Goal: Feedback & Contribution: Submit feedback/report problem

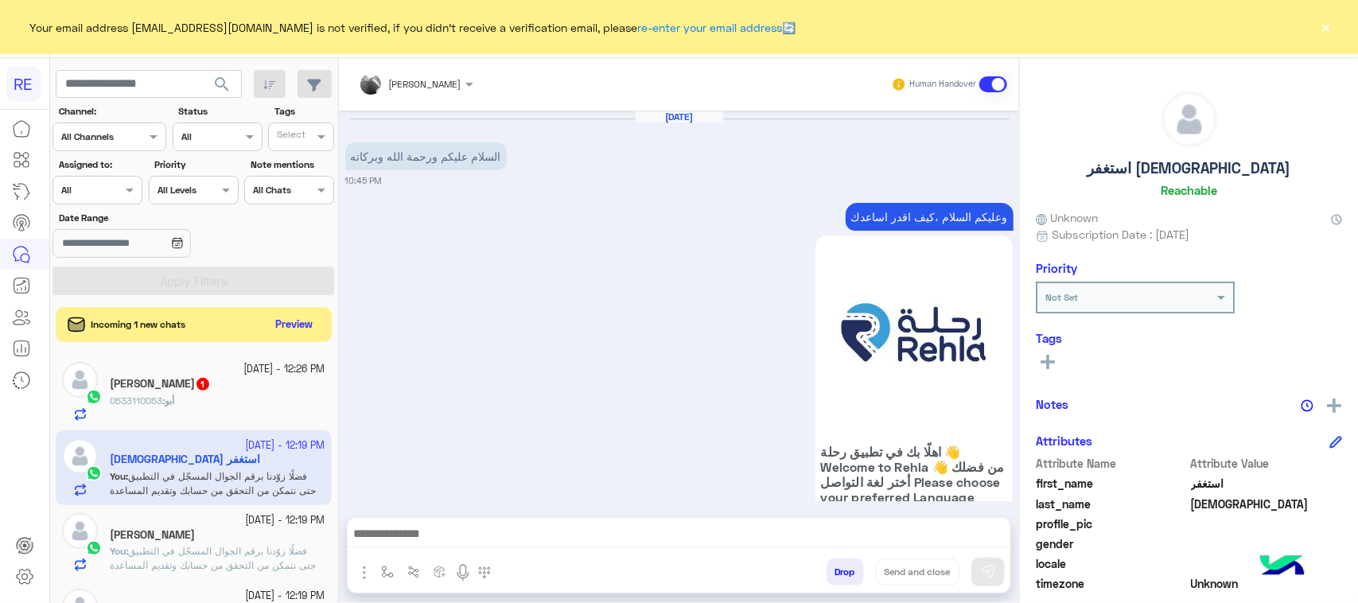
scroll to position [1935, 0]
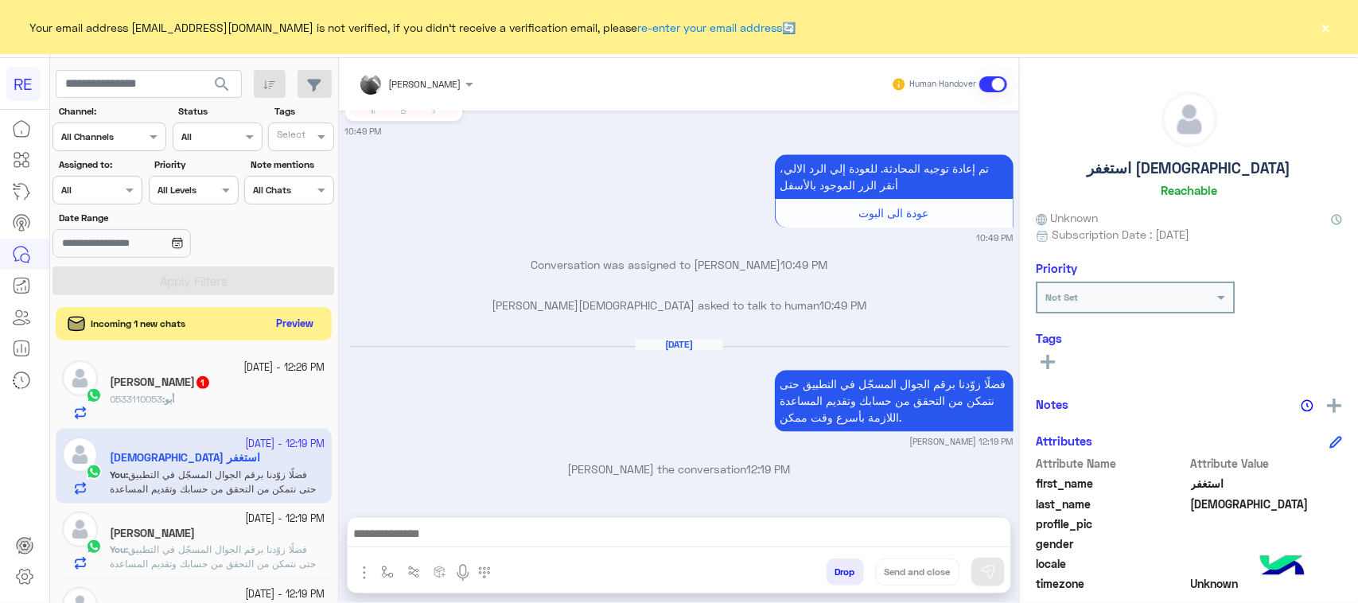
click at [281, 322] on button "Preview" at bounding box center [294, 323] width 49 height 21
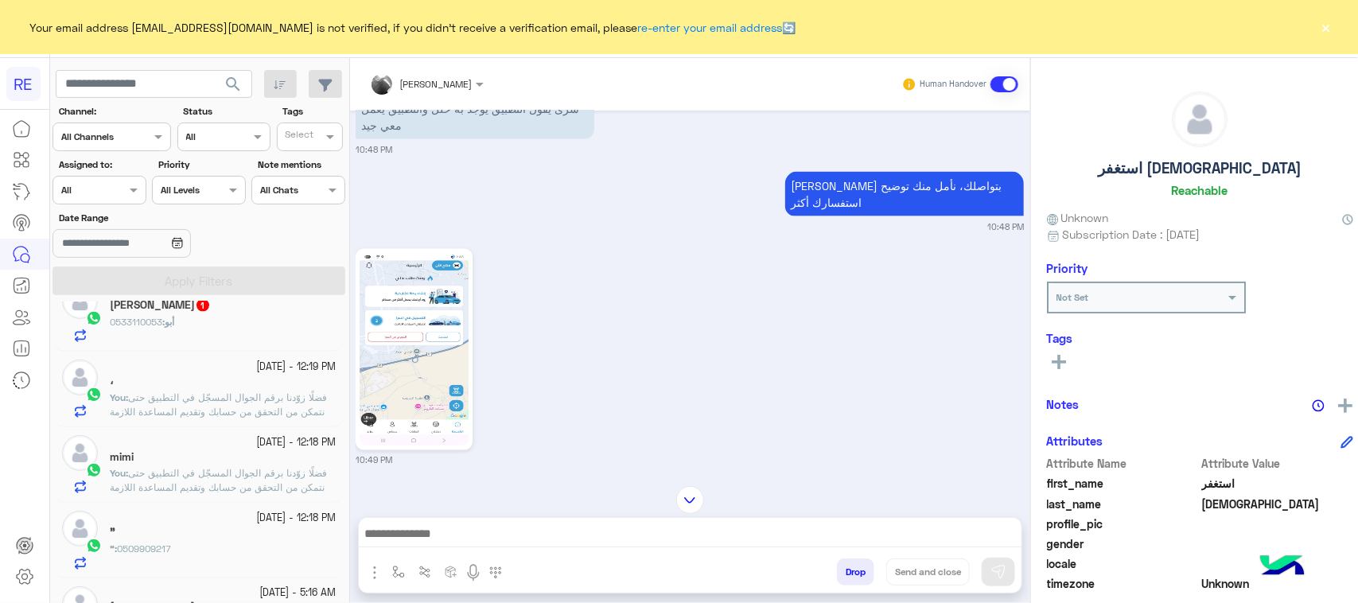
scroll to position [865, 0]
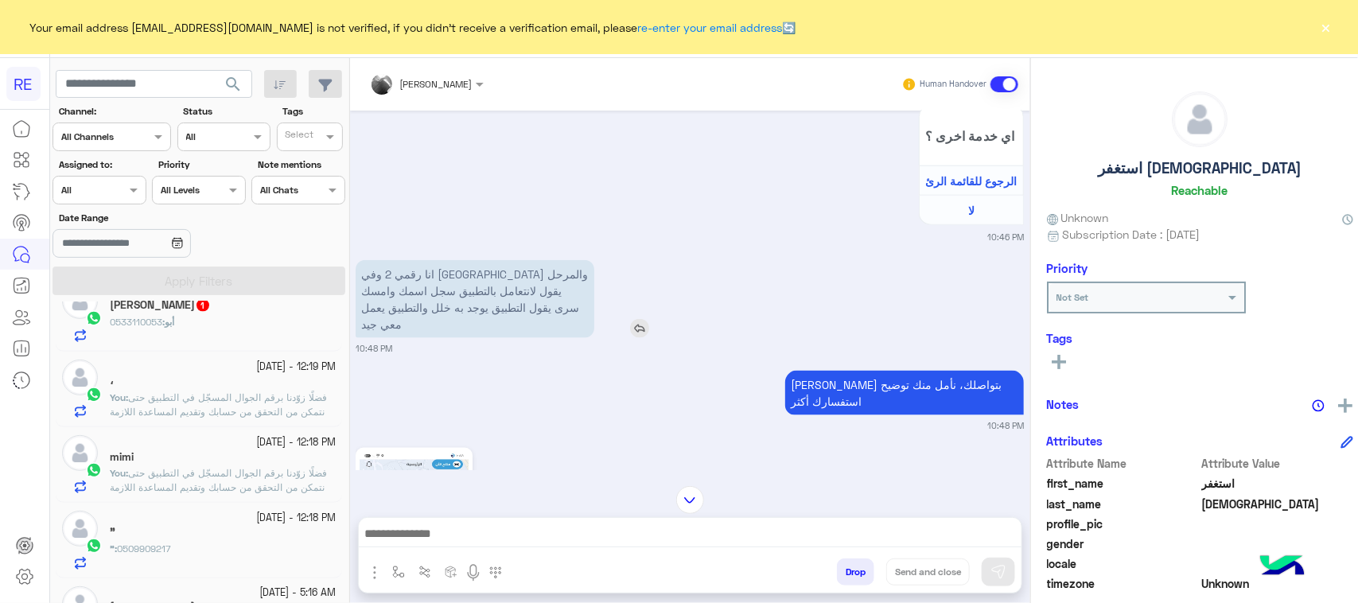
click at [491, 314] on p "انا رقمي 2 وفي [GEOGRAPHIC_DATA] والمرحل يقول لانتعامل بالتطبيق سجل اسمك وامسك …" at bounding box center [475, 299] width 239 height 78
click at [395, 581] on button "button" at bounding box center [398, 571] width 26 height 26
click at [411, 546] on div "enter flow name" at bounding box center [445, 537] width 118 height 29
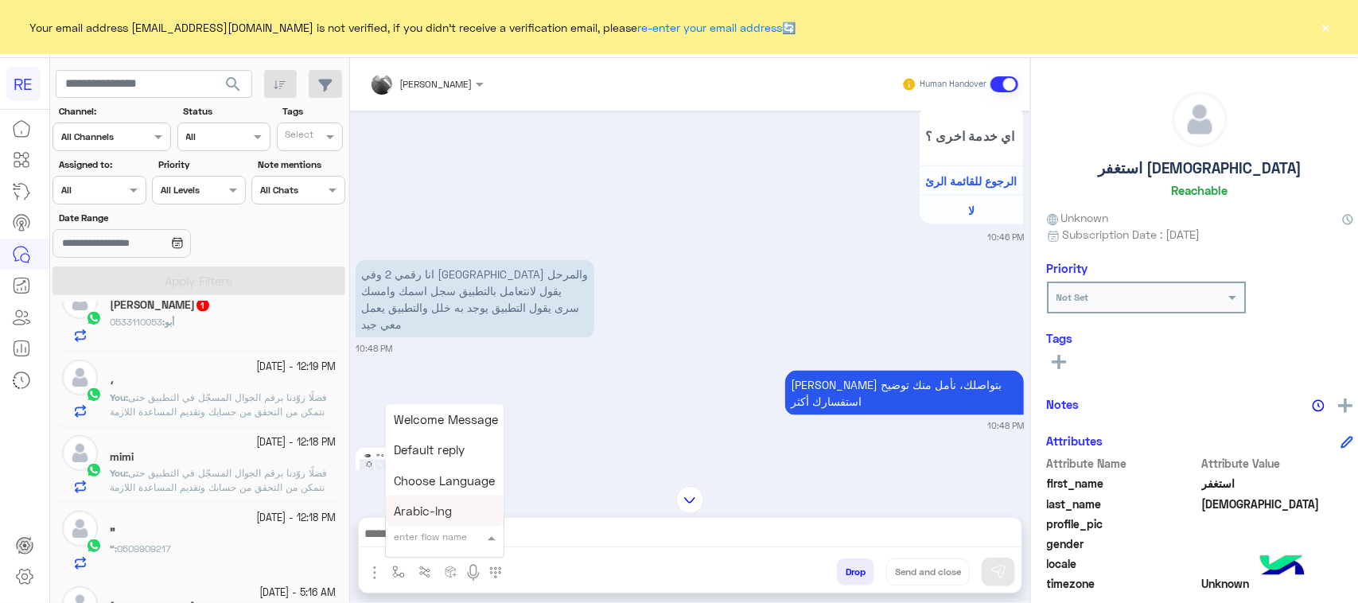
click at [502, 558] on div "enter flow name Welcome Message Default reply Choose Language Arabic-lng Englis…" at bounding box center [690, 575] width 663 height 35
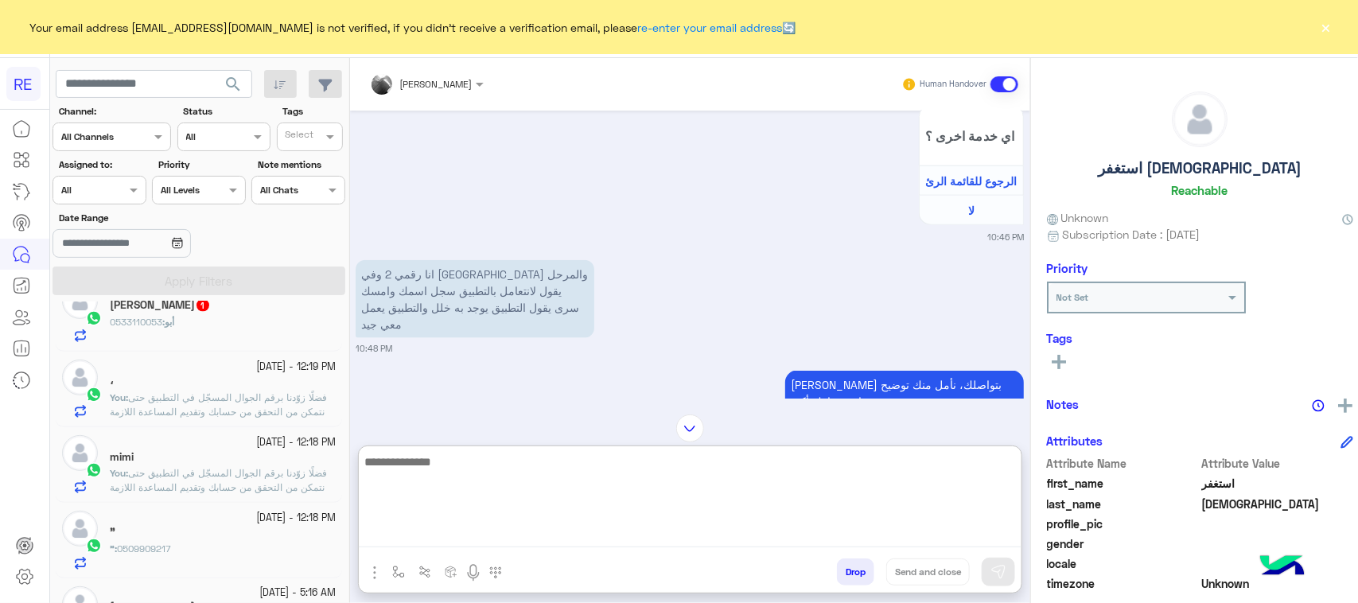
click at [518, 535] on textarea at bounding box center [690, 499] width 663 height 95
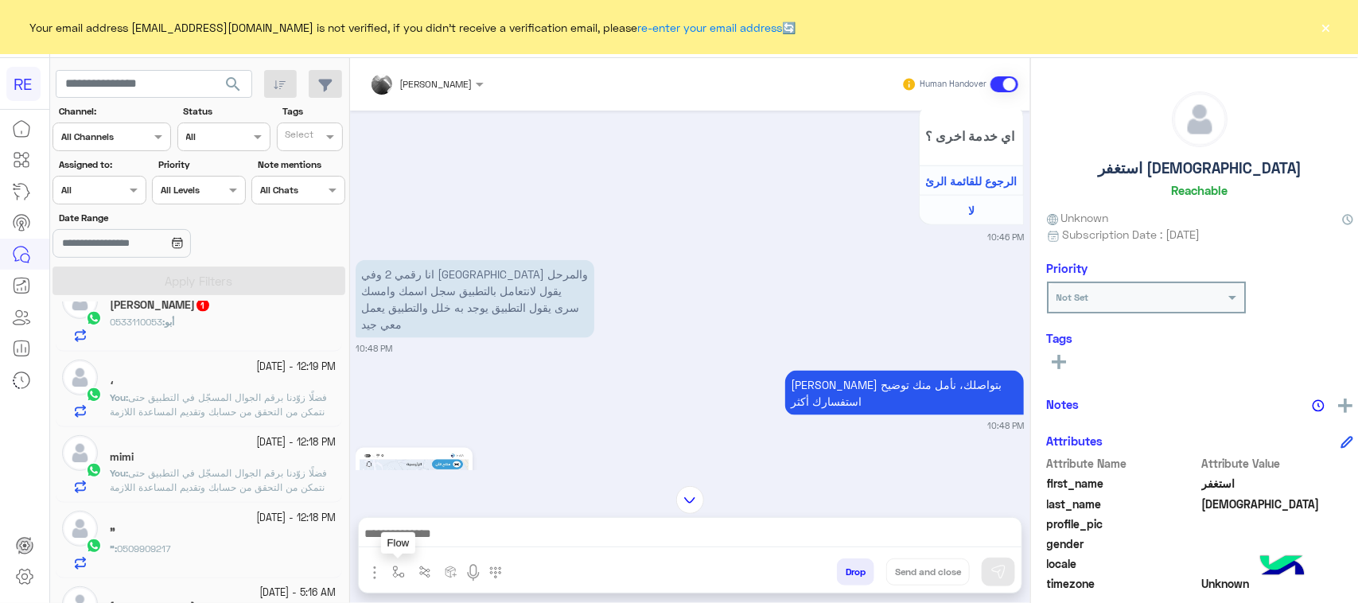
click at [399, 569] on button "button" at bounding box center [398, 571] width 26 height 26
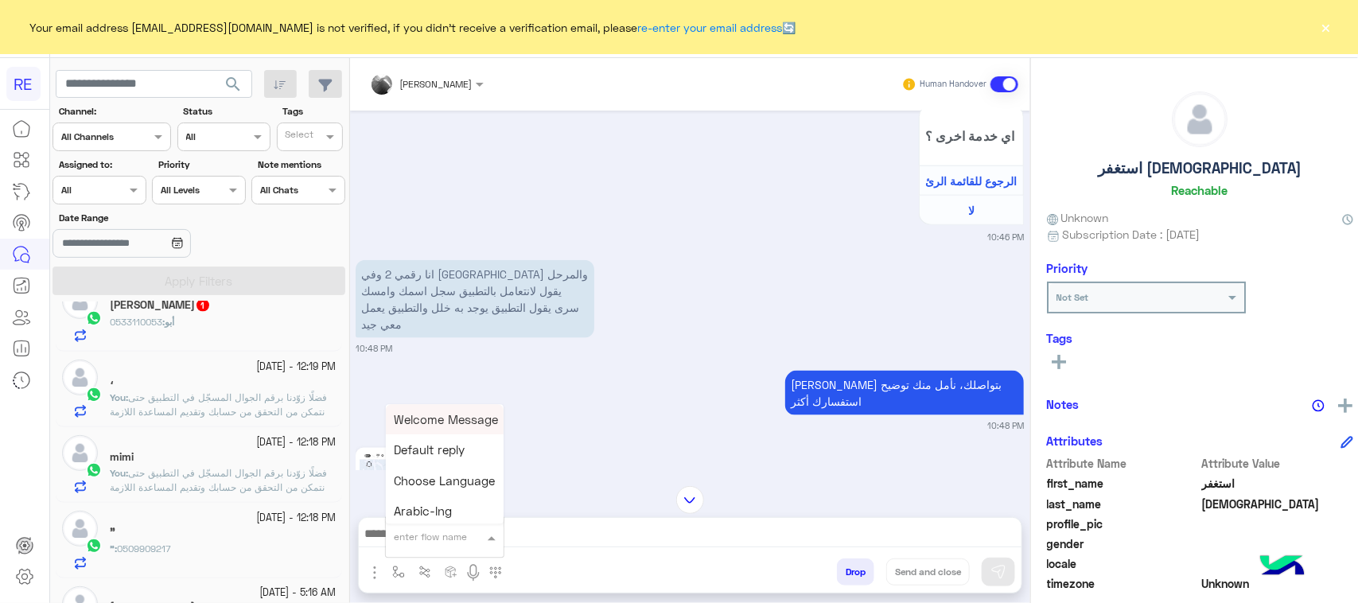
click at [399, 547] on div "enter flow name" at bounding box center [445, 537] width 118 height 29
type input "*****"
click at [426, 478] on span "مشاكل السرا تحديث" at bounding box center [445, 477] width 103 height 14
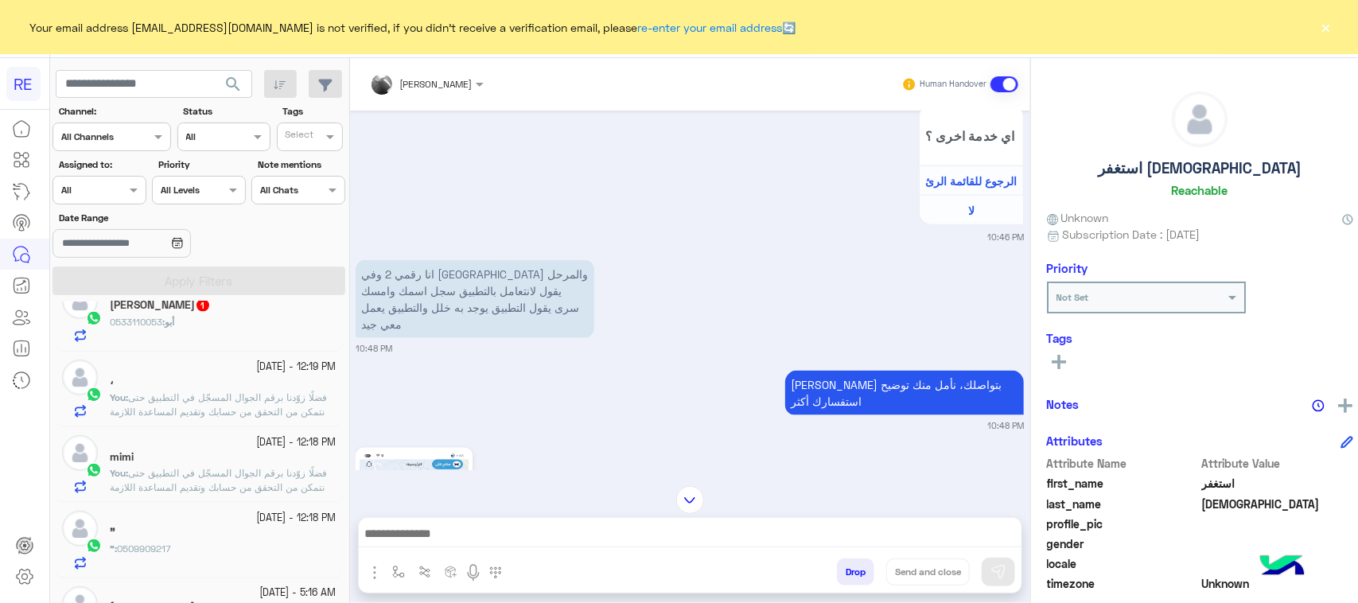
type textarea "**********"
click at [990, 565] on img at bounding box center [998, 572] width 16 height 16
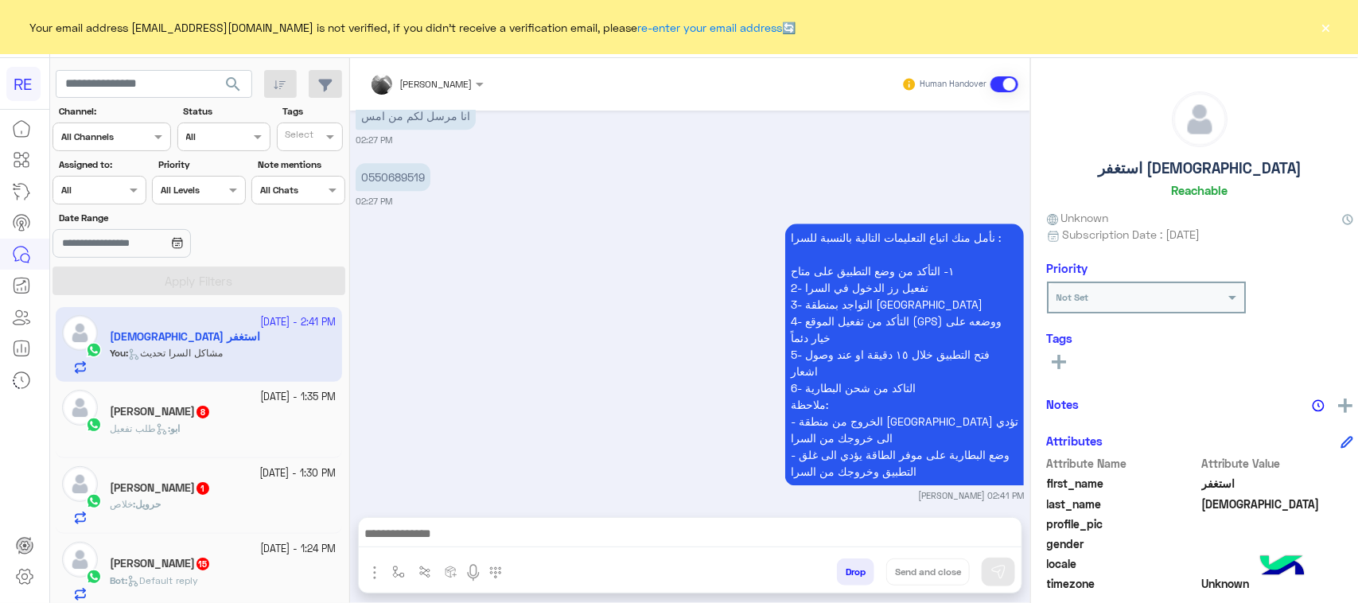
click at [208, 420] on div "[PERSON_NAME] 8" at bounding box center [223, 413] width 226 height 17
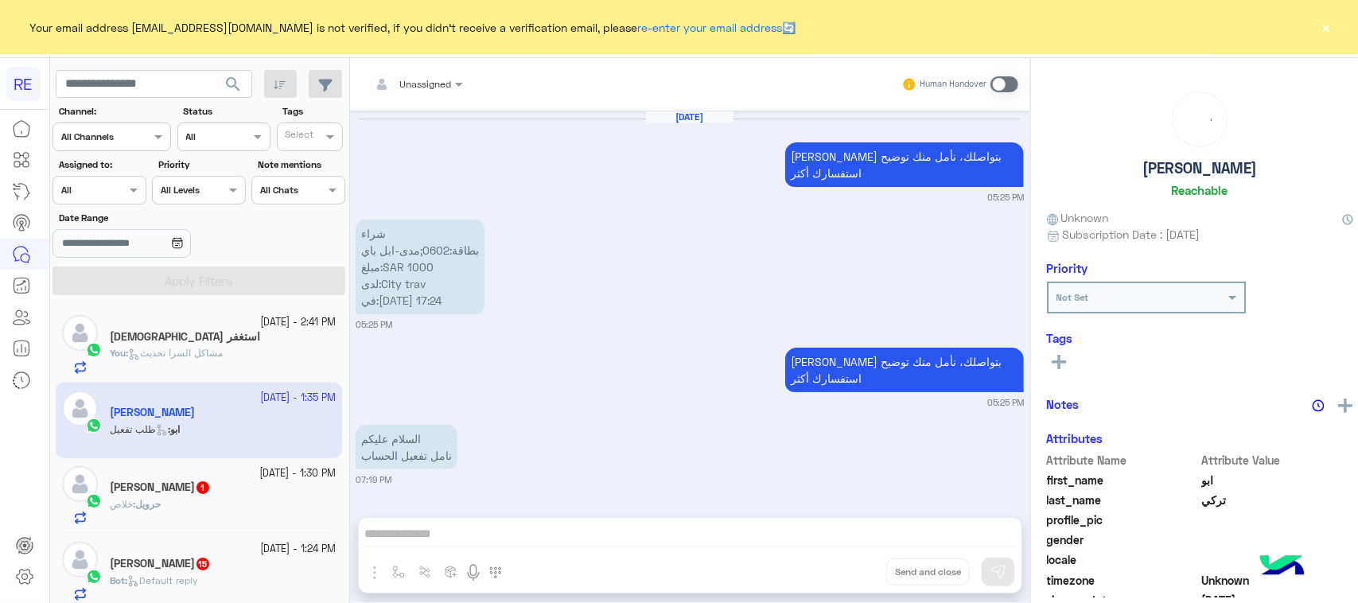
scroll to position [2420, 0]
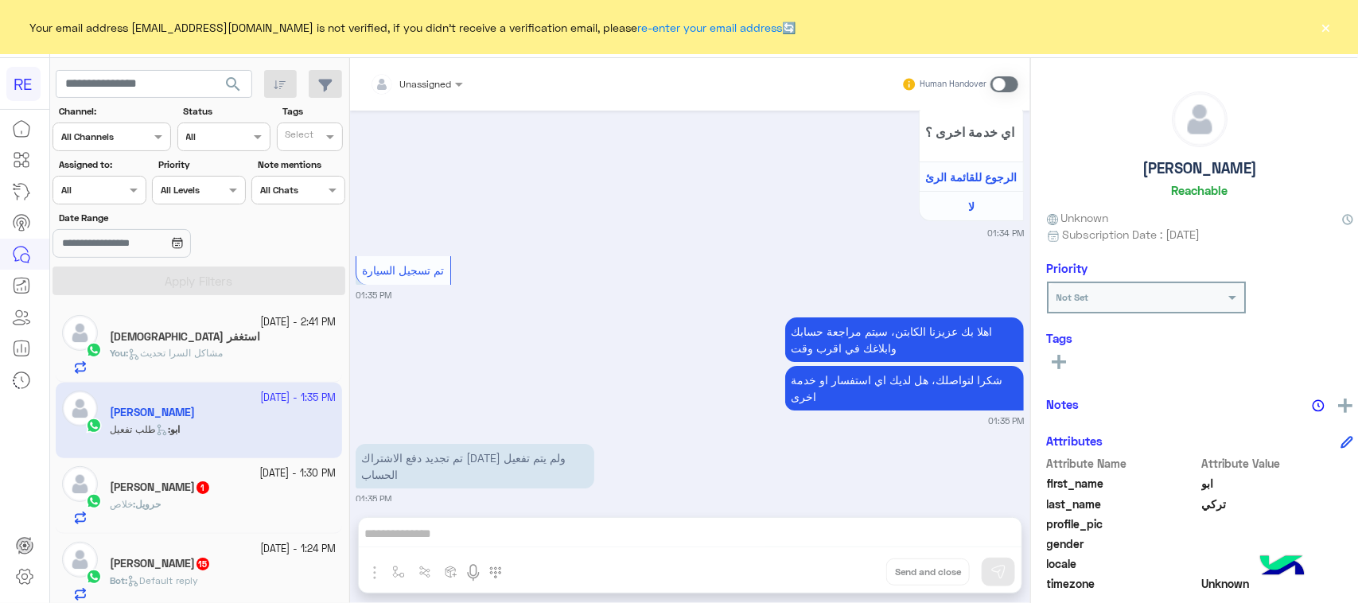
click at [833, 523] on div "Unassigned Human Handover [DATE] [PERSON_NAME] بتواصلك، نأمل منك توضيح استفسارك…" at bounding box center [690, 333] width 680 height 551
click at [996, 80] on span at bounding box center [1004, 84] width 28 height 16
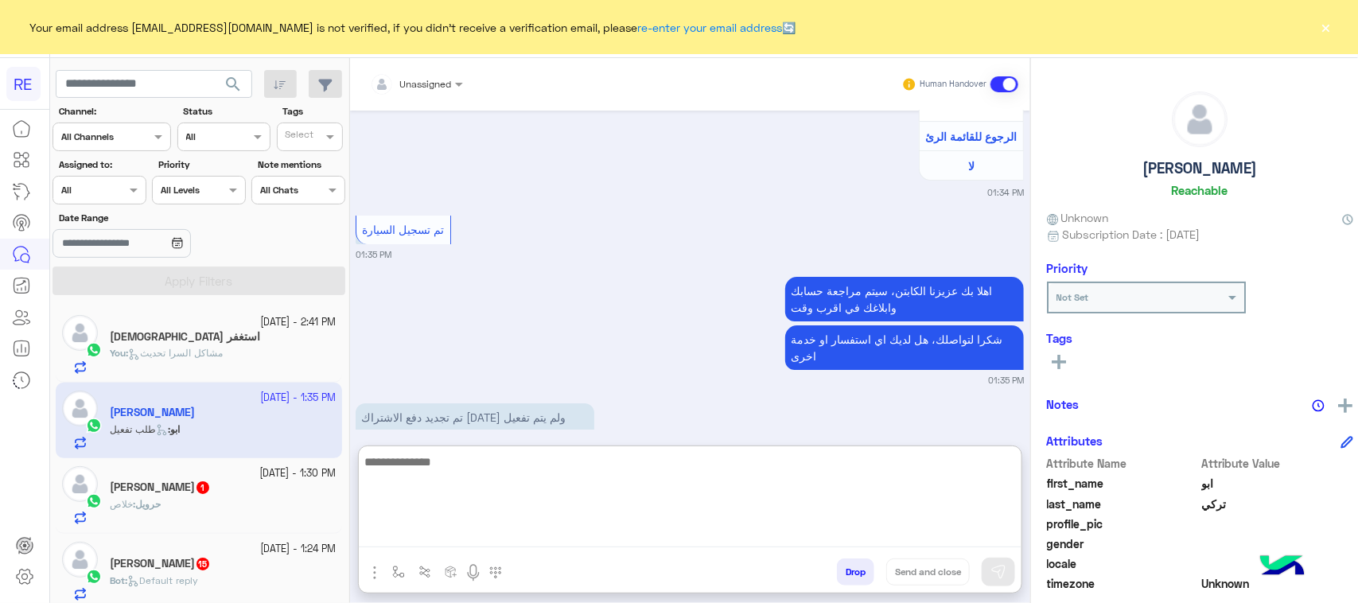
click at [714, 527] on textarea at bounding box center [690, 499] width 663 height 95
paste textarea "**********"
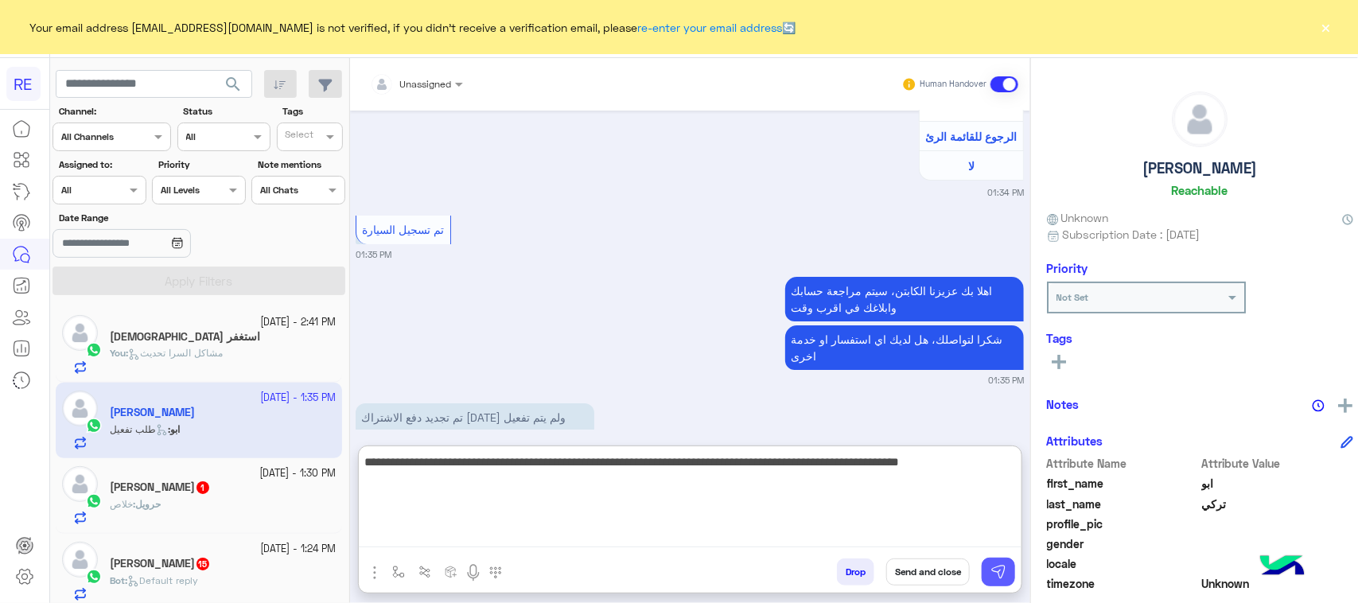
type textarea "**********"
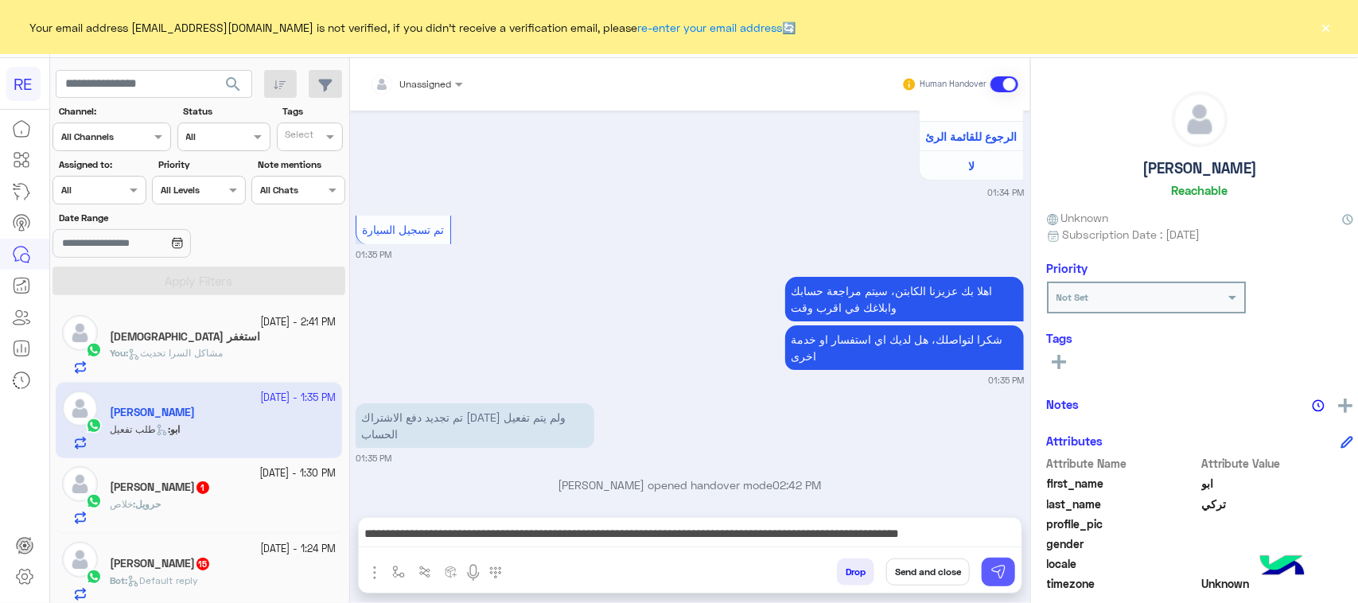
click at [993, 579] on img at bounding box center [998, 572] width 16 height 16
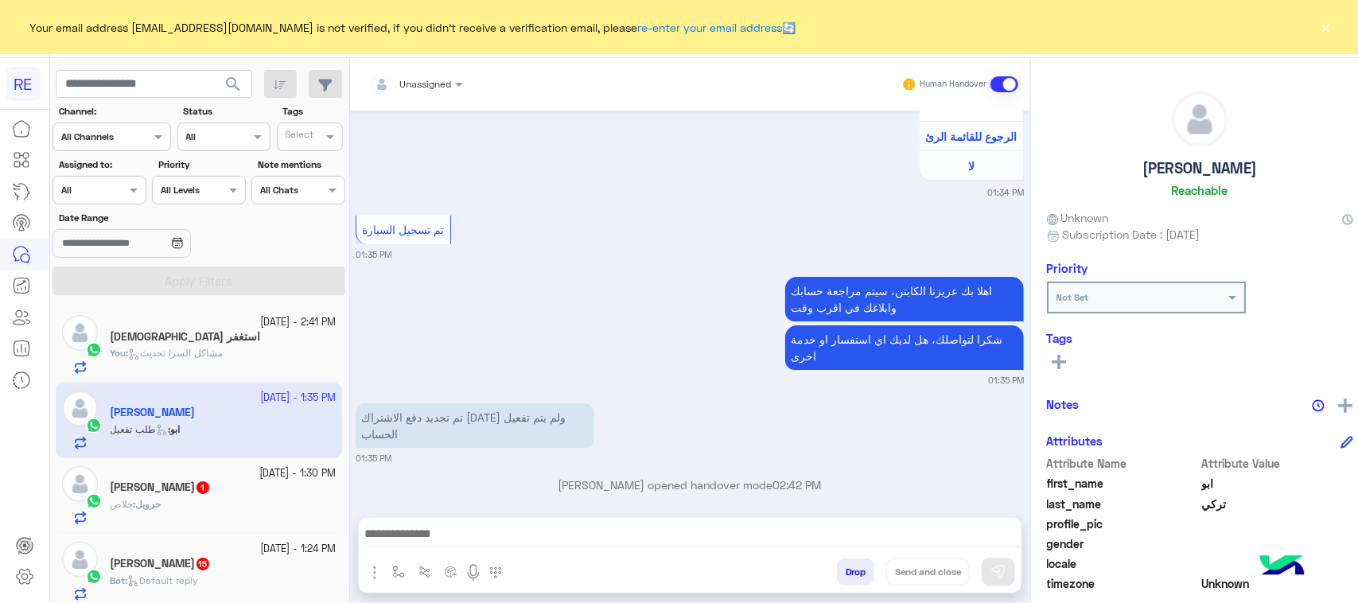
scroll to position [2555, 0]
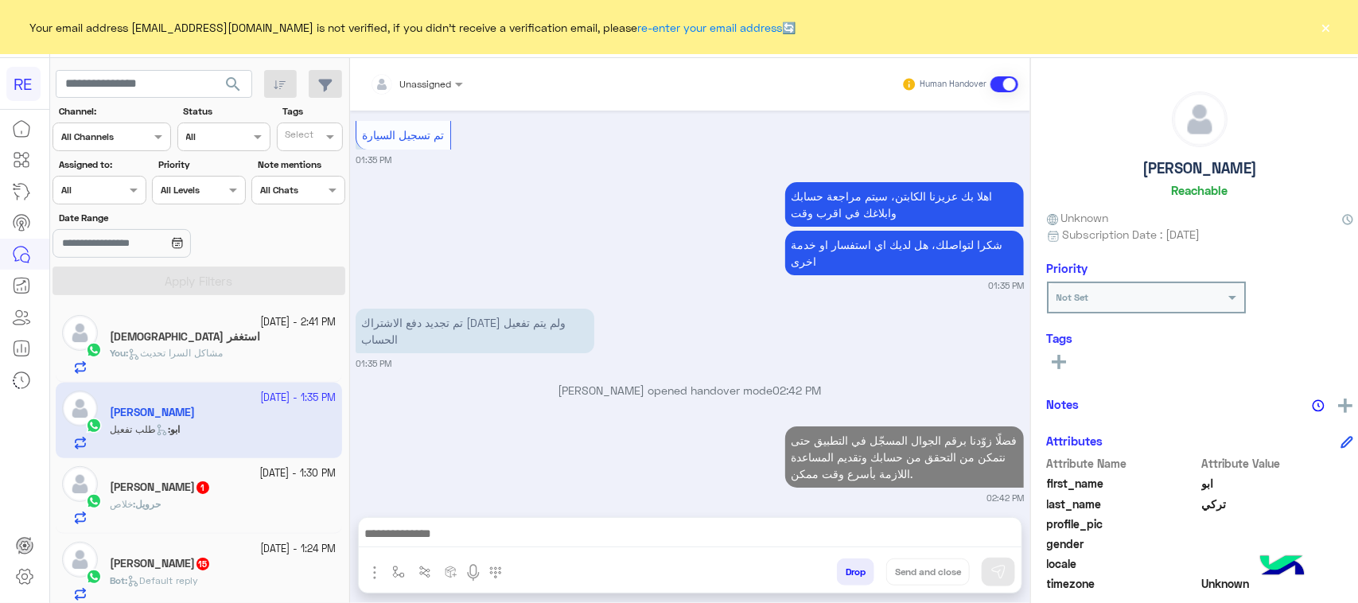
click at [153, 496] on div "[PERSON_NAME] 1" at bounding box center [223, 488] width 226 height 17
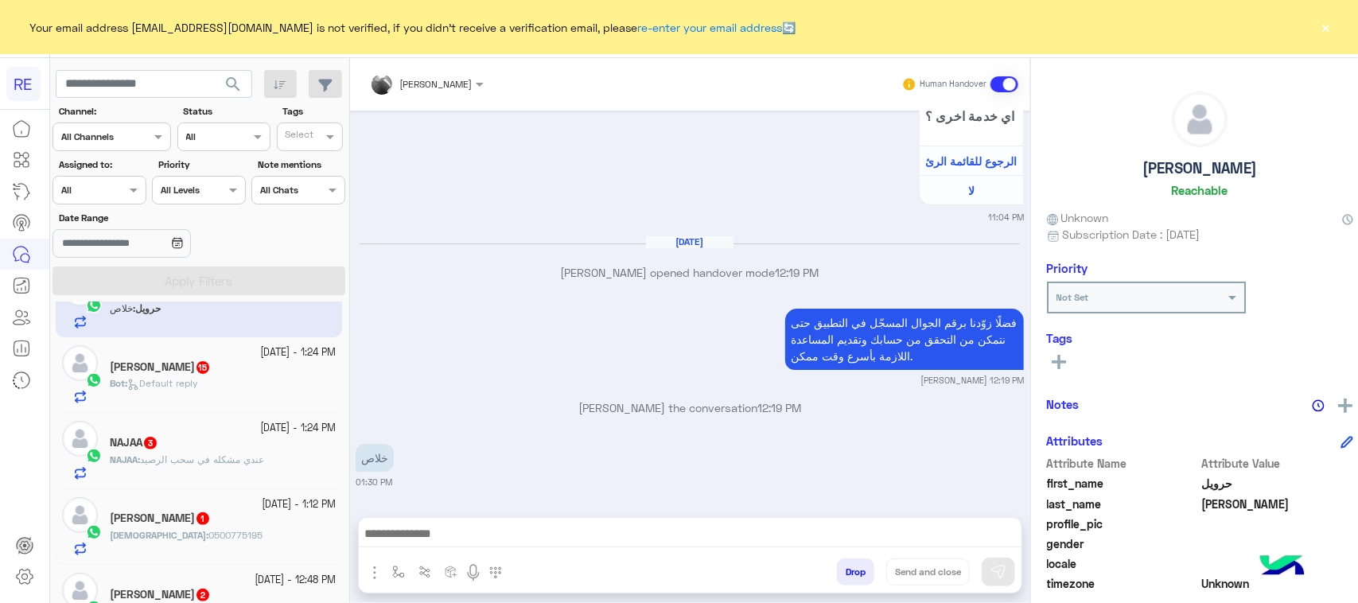
scroll to position [199, 0]
click at [196, 380] on span "Default reply" at bounding box center [162, 381] width 71 height 12
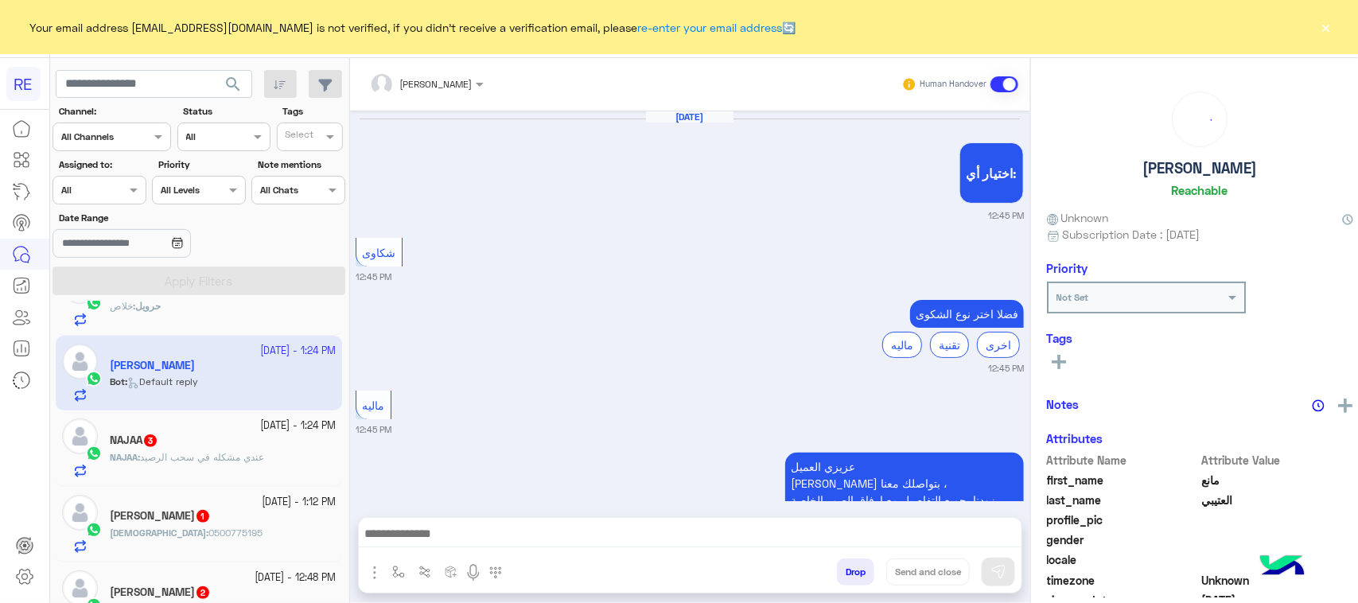
scroll to position [1669, 0]
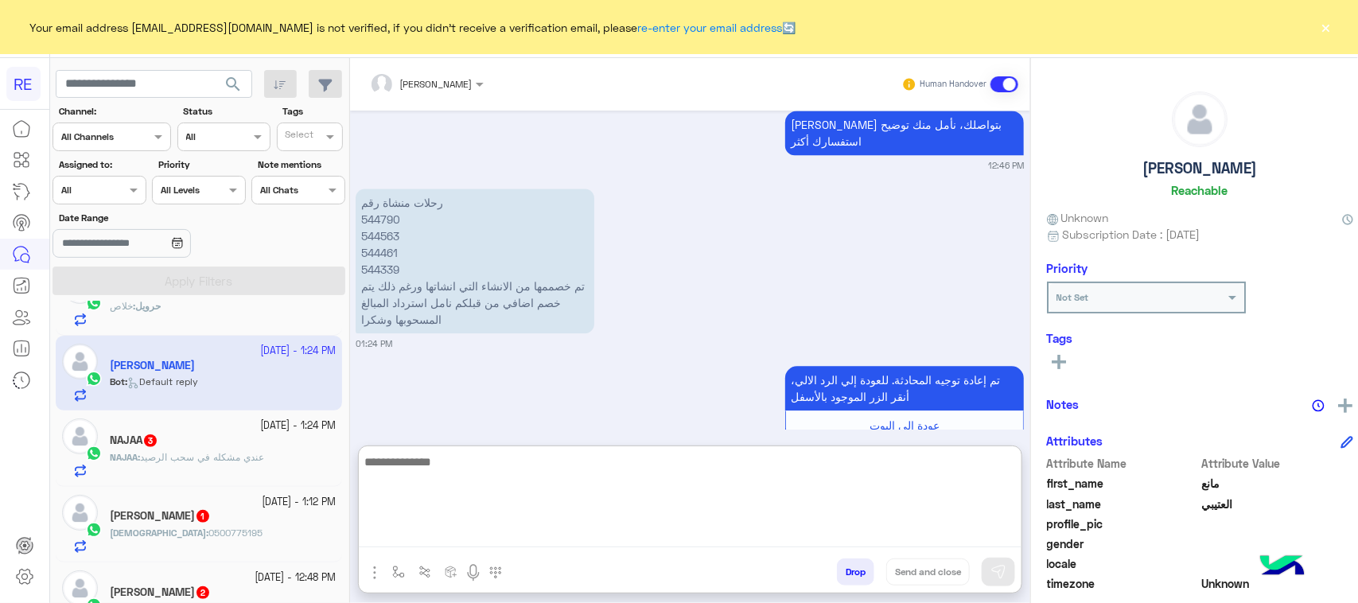
click at [486, 530] on textarea at bounding box center [690, 499] width 663 height 95
paste textarea "**********"
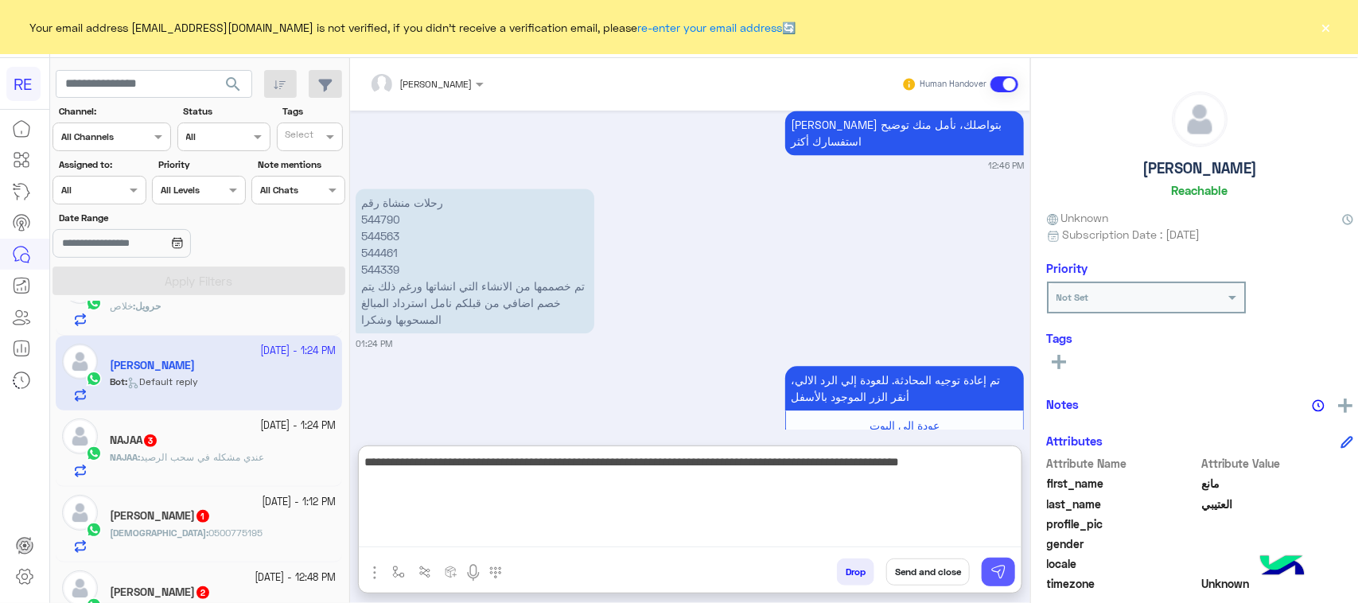
type textarea "**********"
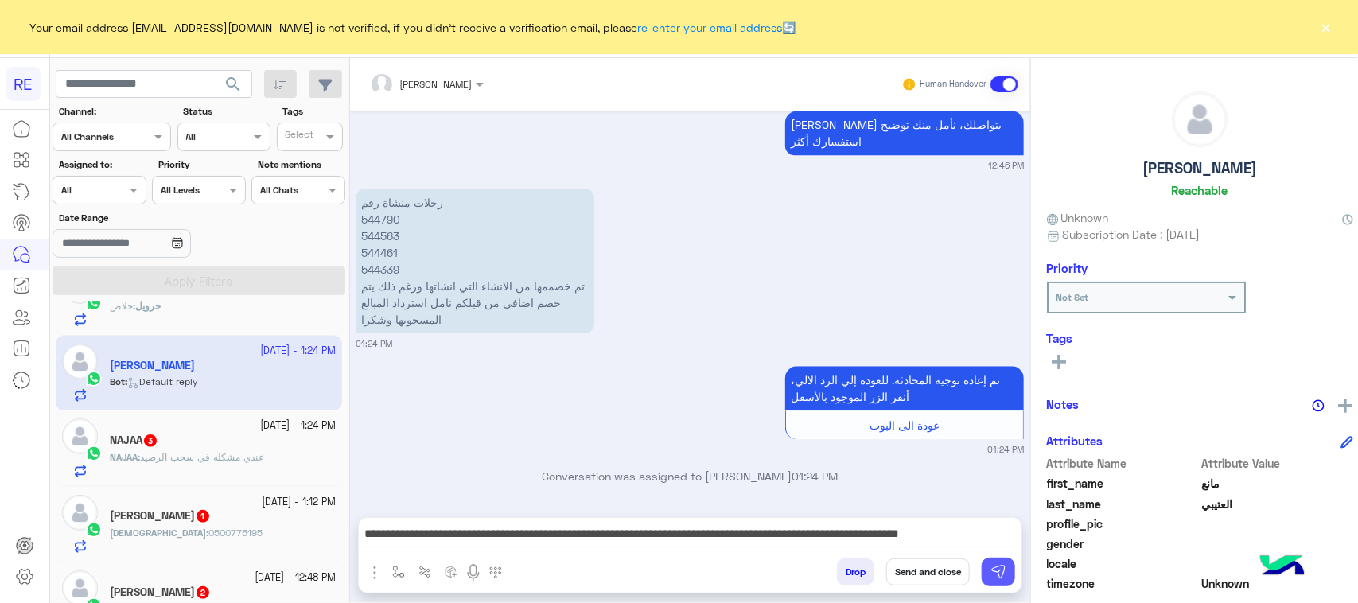
click at [992, 566] on img at bounding box center [998, 572] width 16 height 16
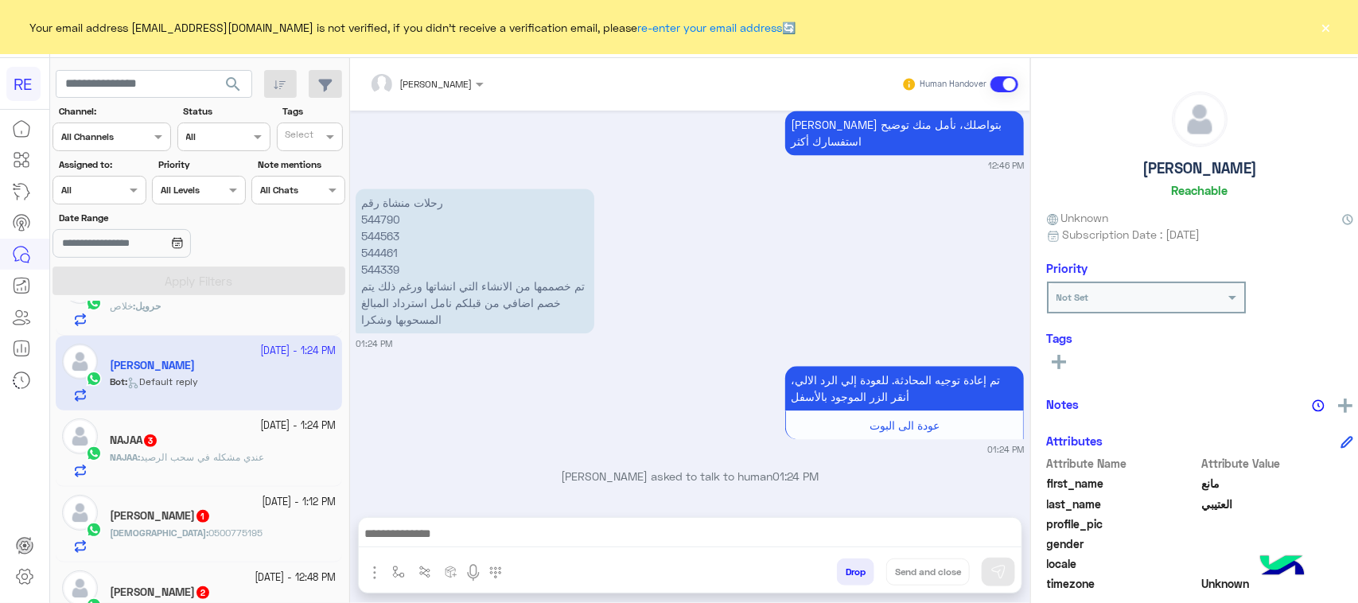
scroll to position [1763, 0]
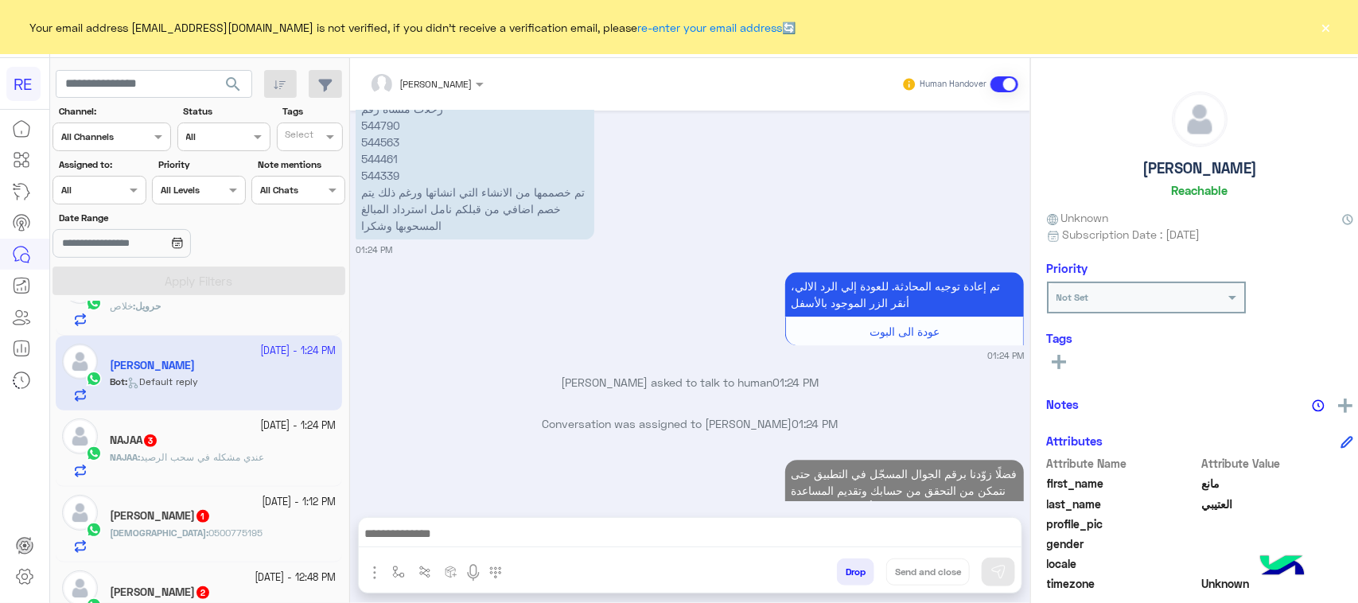
click at [183, 447] on div "NAJAA 3" at bounding box center [223, 441] width 226 height 17
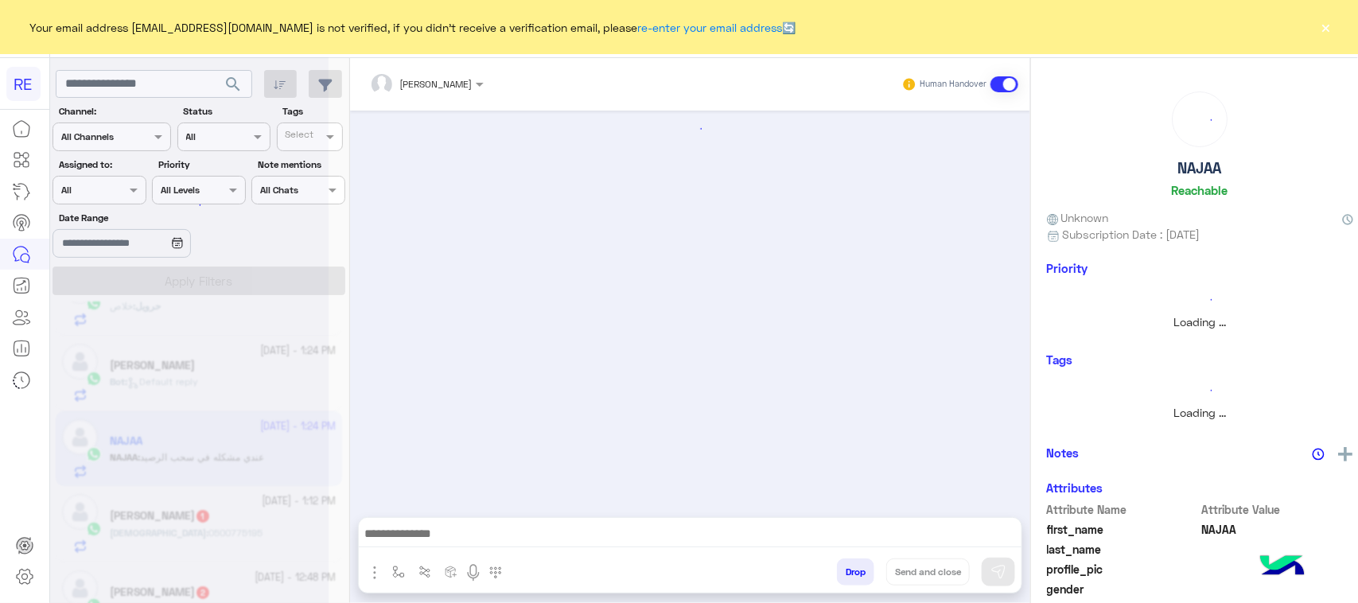
scroll to position [2173, 0]
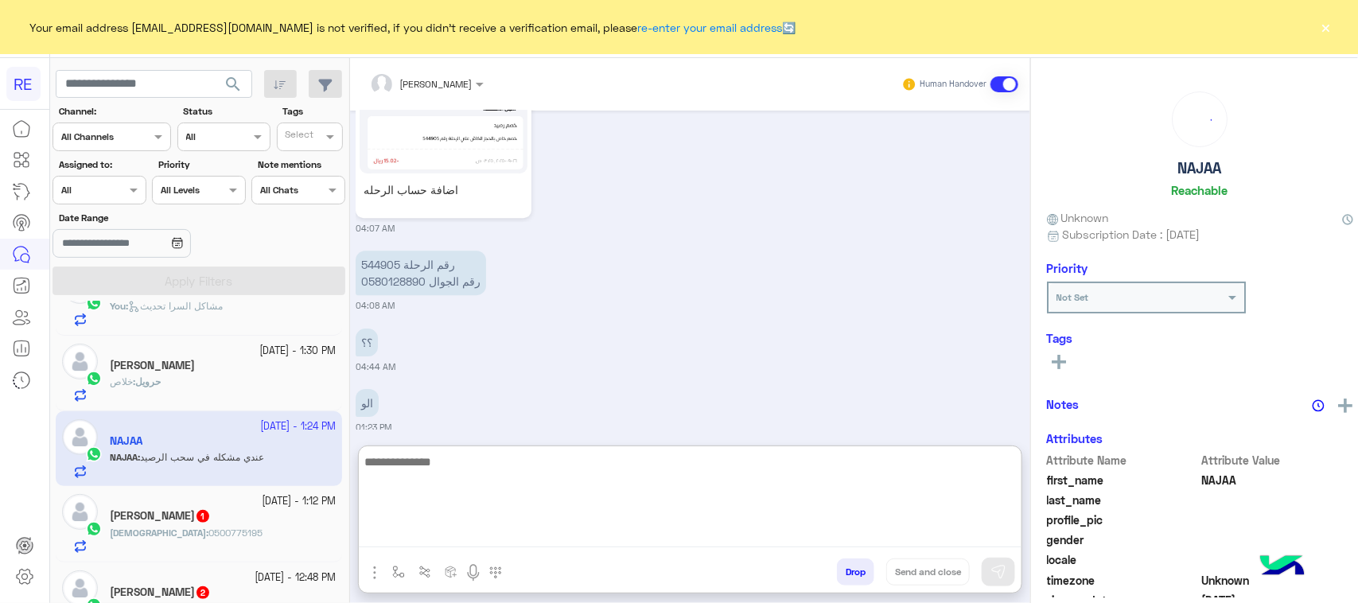
click at [555, 523] on textarea at bounding box center [690, 499] width 663 height 95
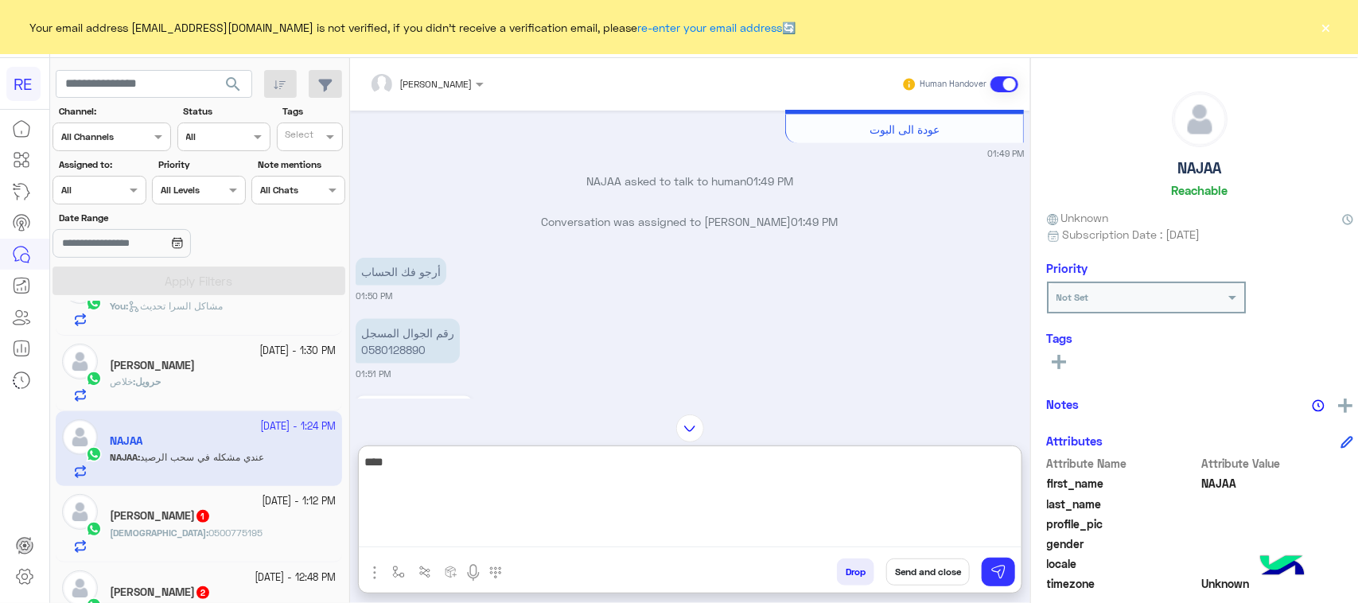
scroll to position [200, 0]
type textarea "**********"
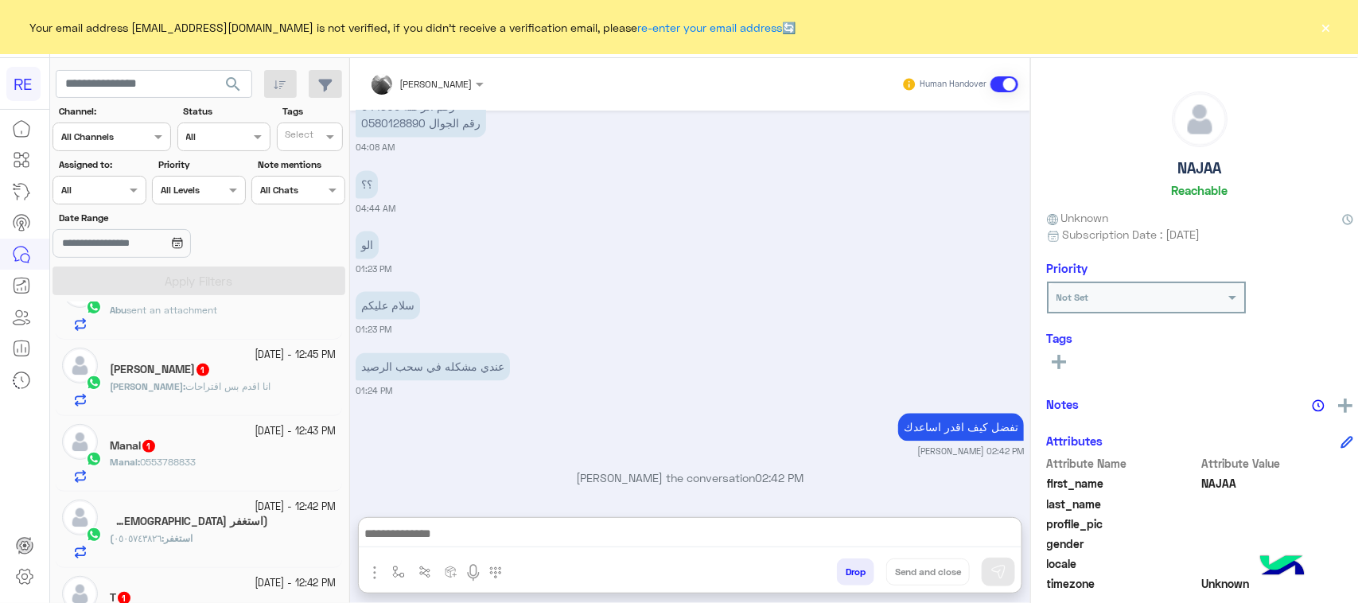
scroll to position [4069, 0]
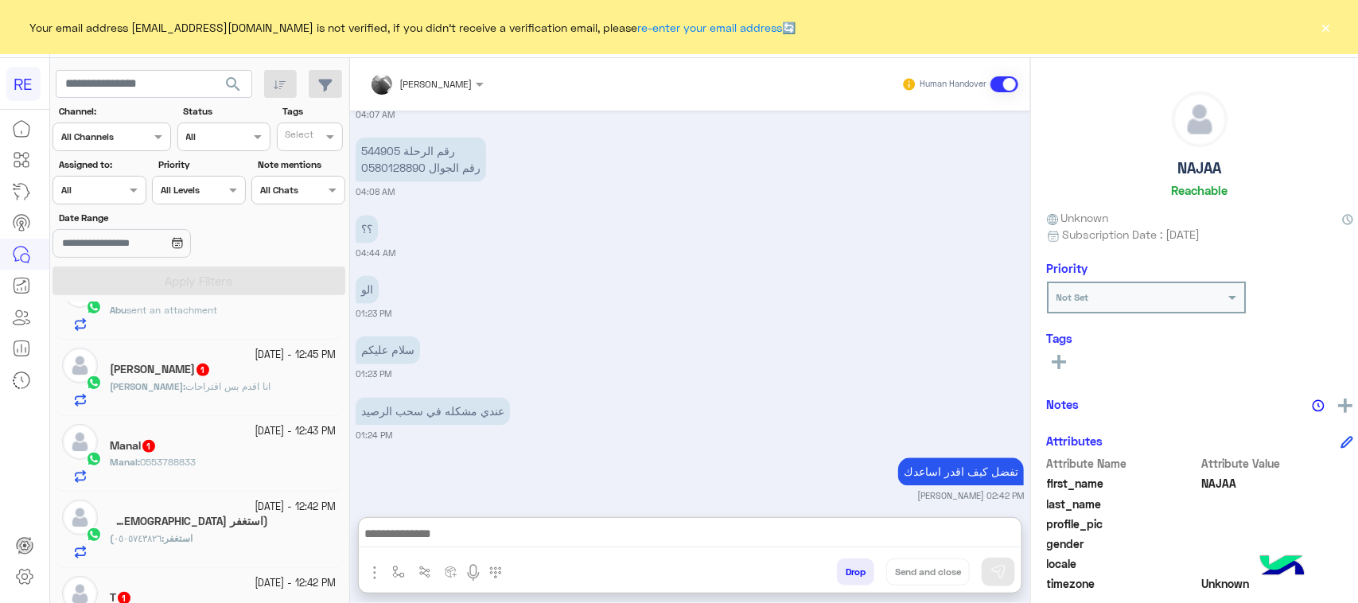
click at [229, 392] on span "انا اقدم بس اقتراحات" at bounding box center [227, 386] width 85 height 12
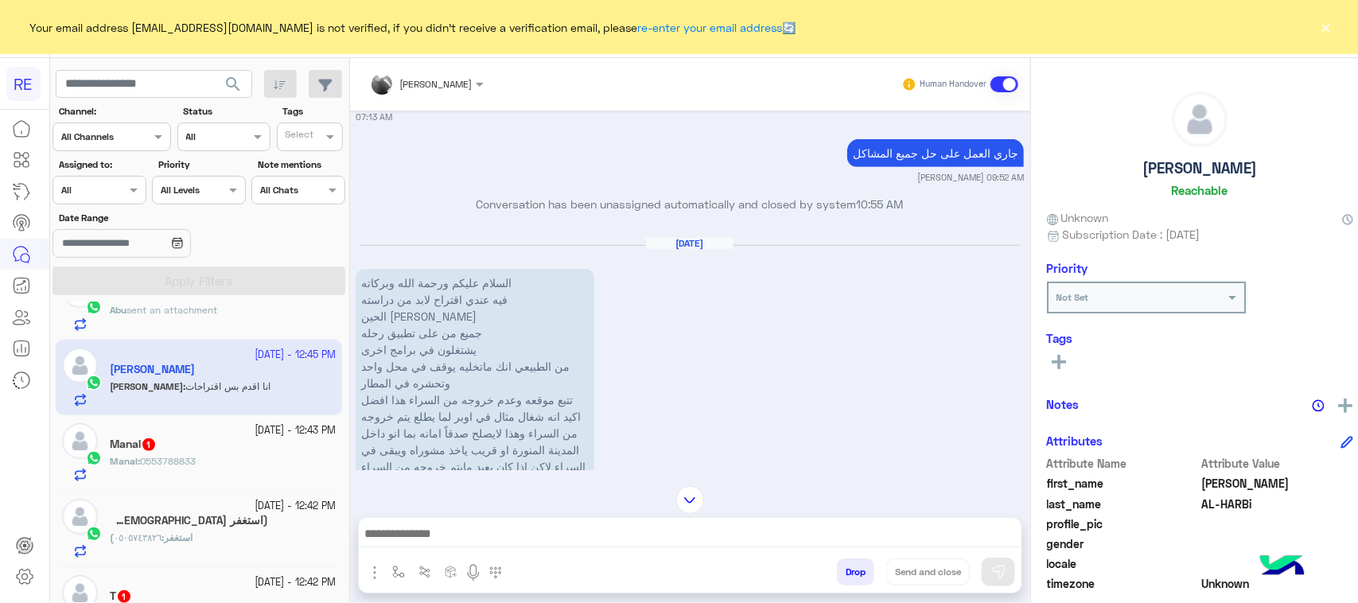
scroll to position [459, 0]
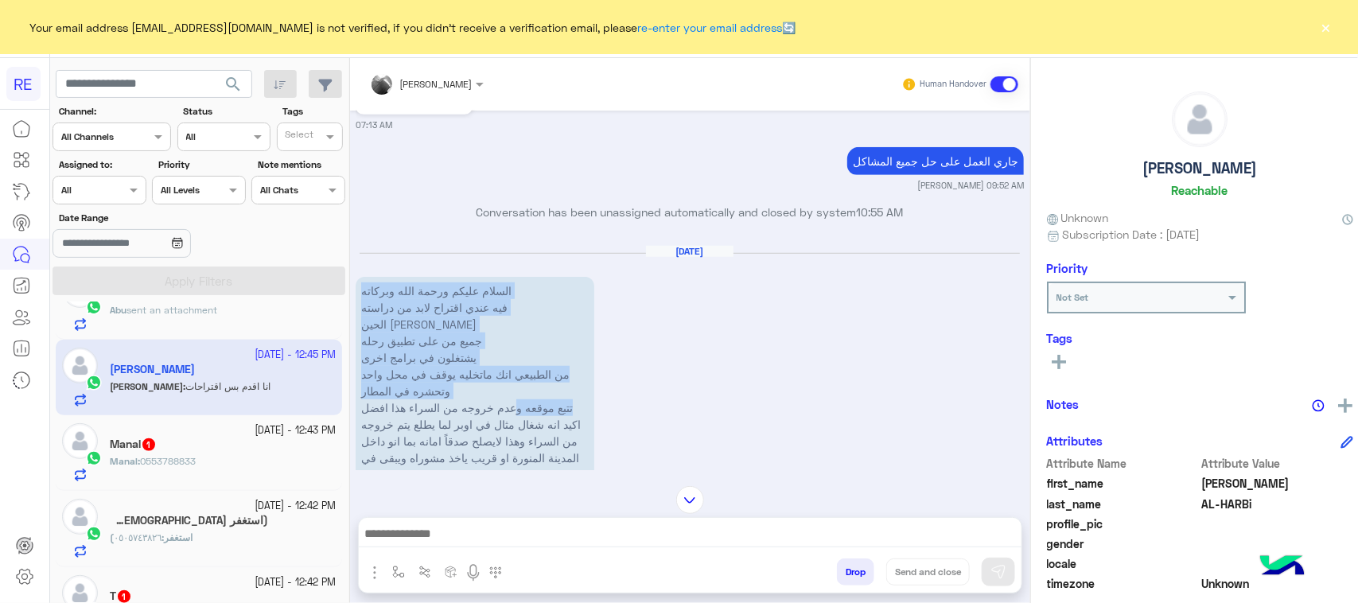
drag, startPoint x: 510, startPoint y: 269, endPoint x: 511, endPoint y: 379, distance: 110.6
click at [509, 383] on p "السلام عليكم ورحمة الله وبركاته فيه عندي اقتراح لابد من دراسته الحين ياتاج راسي…" at bounding box center [475, 399] width 239 height 245
click at [477, 293] on p "السلام عليكم ورحمة الله وبركاته فيه عندي اقتراح لابد من دراسته الحين ياتاج راسي…" at bounding box center [475, 399] width 239 height 245
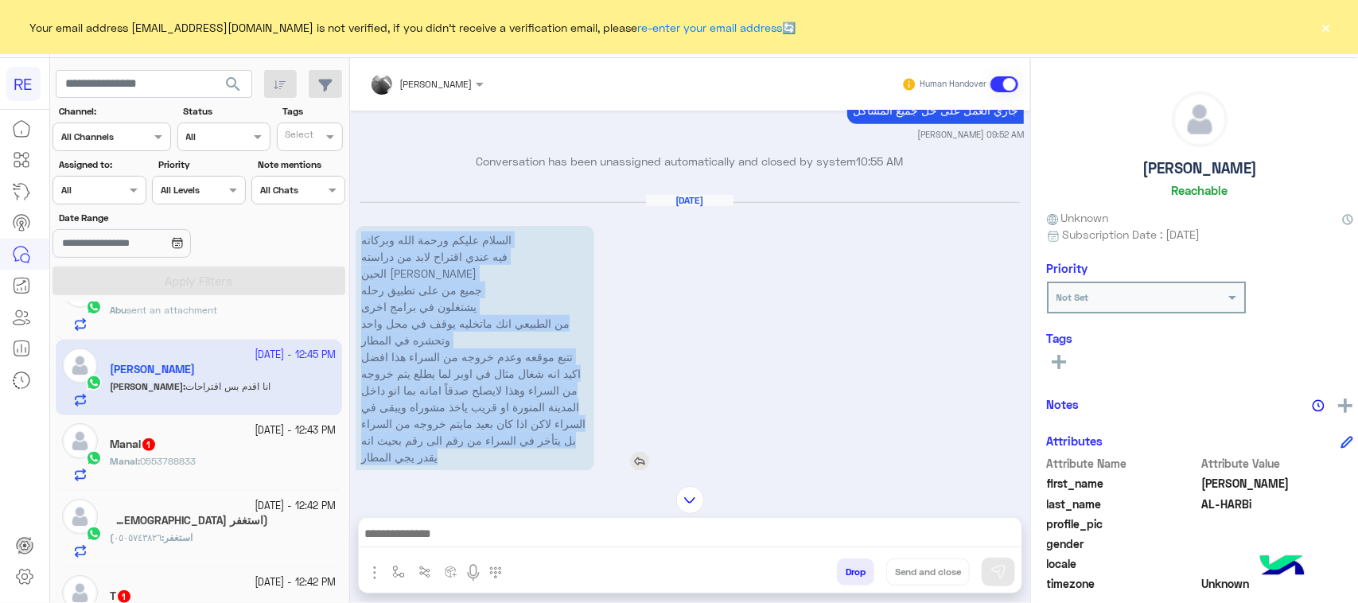
scroll to position [558, 0]
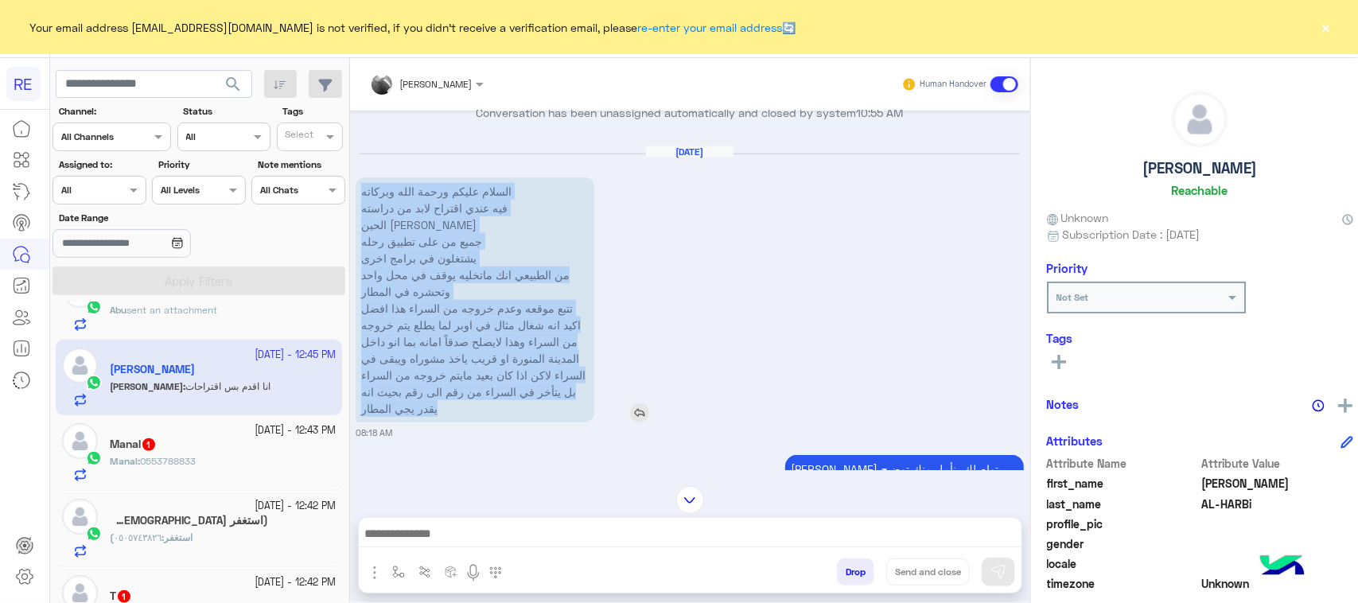
drag, startPoint x: 352, startPoint y: 265, endPoint x: 515, endPoint y: 387, distance: 204.6
click at [515, 387] on p "السلام عليكم ورحمة الله وبركاته فيه عندي اقتراح لابد من دراسته الحين ياتاج راسي…" at bounding box center [475, 299] width 239 height 245
copy p "السلام عليكم ورحمة الله وبركاته فيه عندي اقتراح لابد من دراسته الحين ياتاج راسي…"
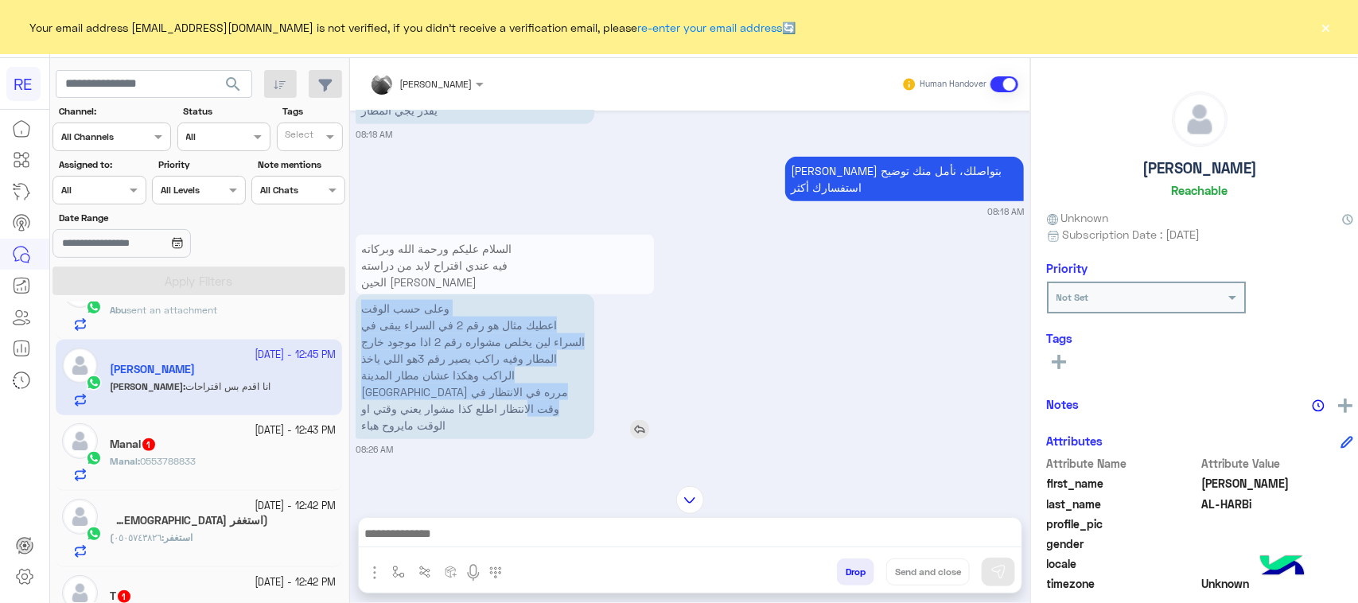
drag, startPoint x: 437, startPoint y: 265, endPoint x: 426, endPoint y: 350, distance: 85.9
click at [427, 351] on p "وعلى حسب الوقت اعطيك مثال هو رقم 2 في السراء يبقى في السراء لين يخلص مشواره رقم…" at bounding box center [475, 366] width 239 height 145
click at [366, 321] on p "وعلى حسب الوقت اعطيك مثال هو رقم 2 في السراء يبقى في السراء لين يخلص مشواره رقم…" at bounding box center [475, 366] width 239 height 145
drag, startPoint x: 346, startPoint y: 272, endPoint x: 486, endPoint y: 387, distance: 181.4
click at [486, 387] on p "وعلى حسب الوقت اعطيك مثال هو رقم 2 في السراء يبقى في السراء لين يخلص مشواره رقم…" at bounding box center [475, 366] width 239 height 145
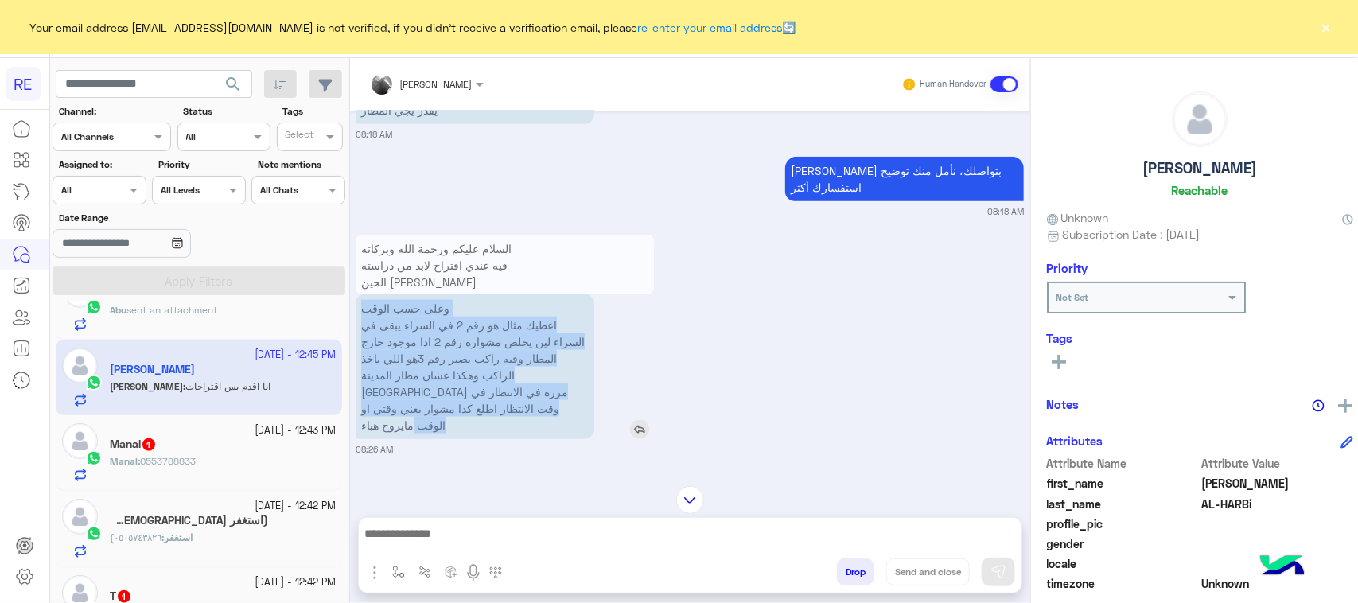
copy p "وعلى حسب الوقت اعطيك مثال هو رقم 2 في السراء يبقى في السراء لين يخلص مشواره رقم…"
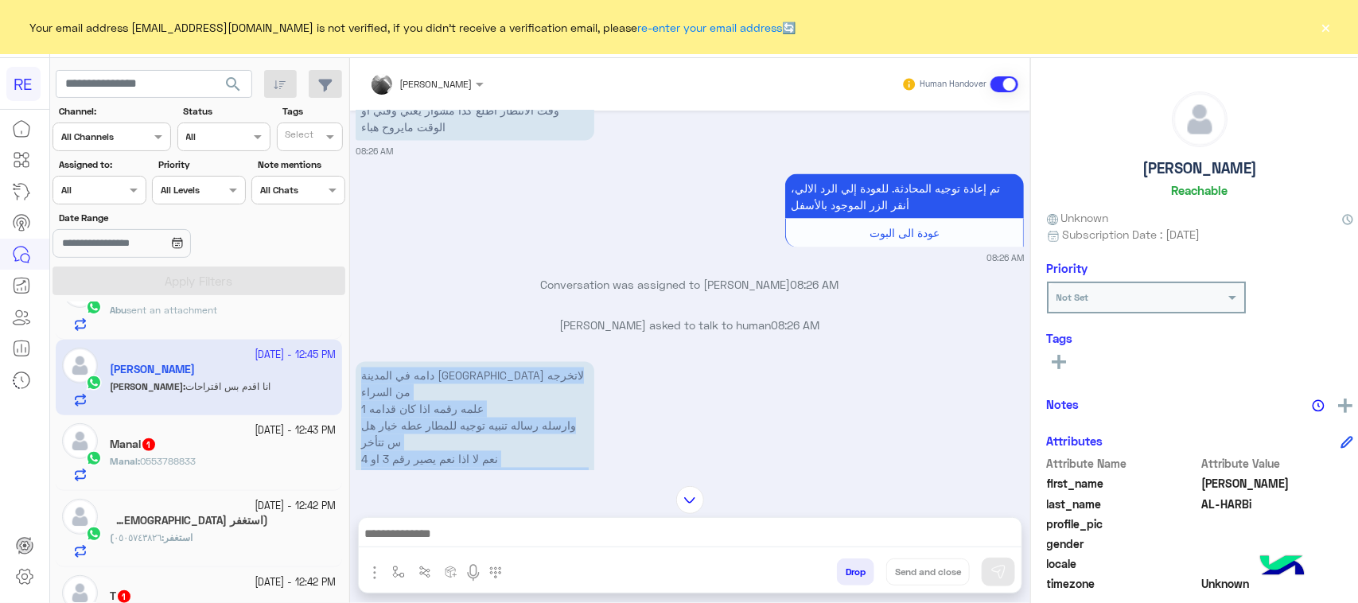
scroll to position [1273, 0]
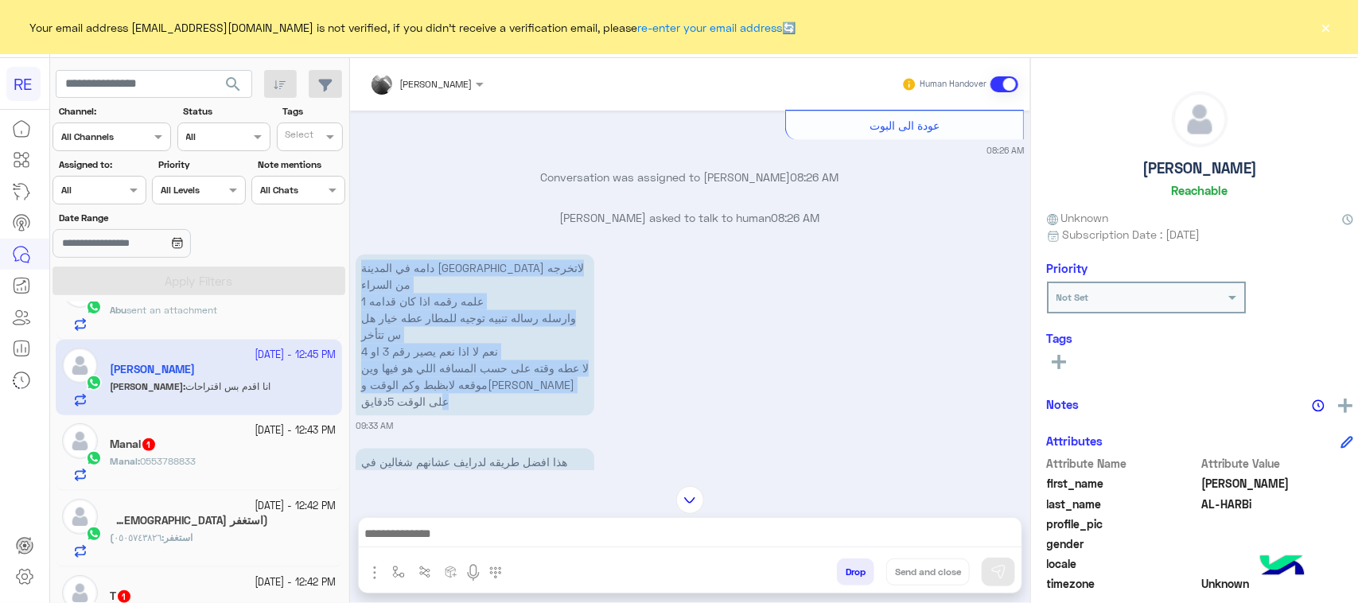
drag, startPoint x: 547, startPoint y: 318, endPoint x: 511, endPoint y: 462, distance: 148.5
click at [511, 462] on div "[DATE] ممتاز الله يوفقكم حتى لو كان فيه راكب رجل [DEMOGRAPHIC_DATA] يحيه مايدخن…" at bounding box center [690, 291] width 680 height 360
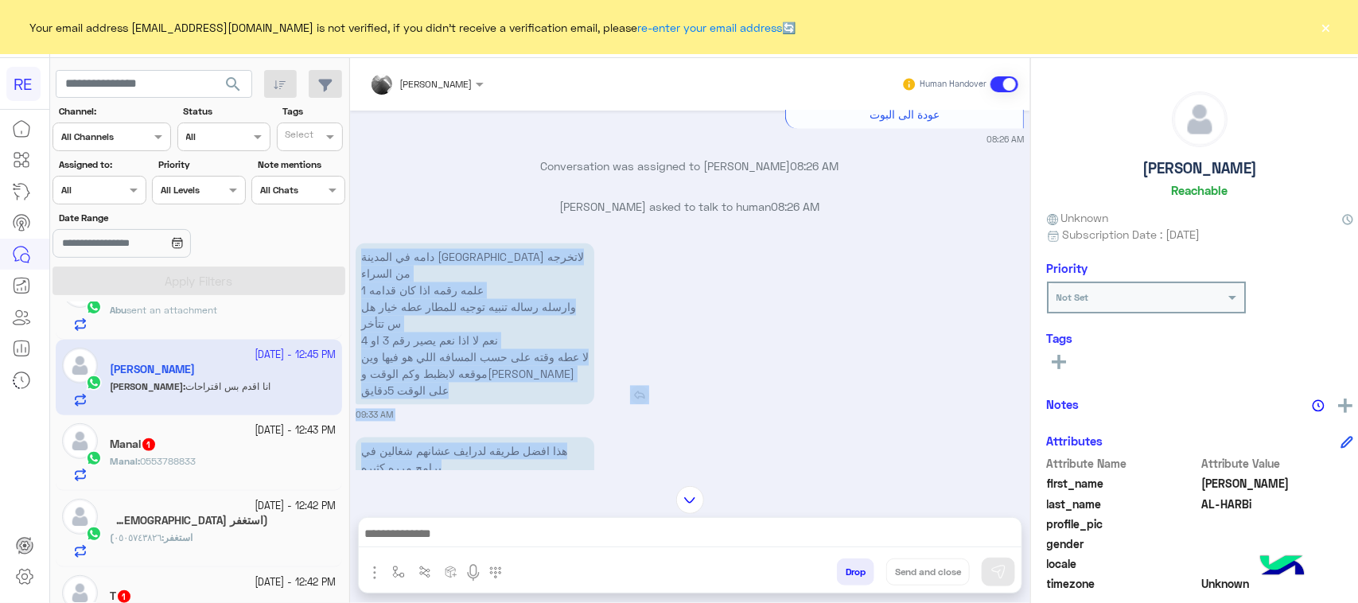
click at [410, 338] on p "دامه في المدينة المنورة لاتخرجه من السراء علمه رقمه اذا كان قدامه 1 وارسله رسال…" at bounding box center [475, 323] width 239 height 161
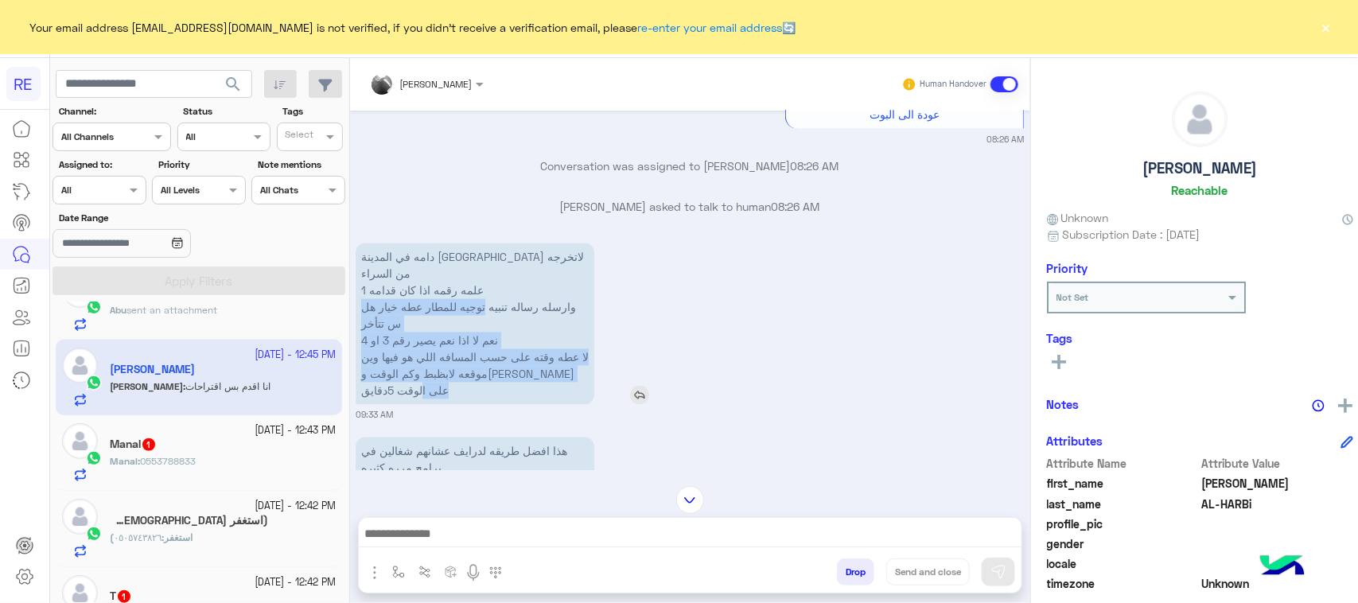
drag, startPoint x: 356, startPoint y: 330, endPoint x: 490, endPoint y: 245, distance: 159.1
click at [490, 245] on p "دامه في المدينة المنورة لاتخرجه من السراء علمه رقمه اذا كان قدامه 1 وارسله رسال…" at bounding box center [475, 323] width 239 height 161
click at [490, 249] on p "دامه في المدينة المنورة لاتخرجه من السراء علمه رقمه اذا كان قدامه 1 وارسله رسال…" at bounding box center [475, 323] width 239 height 161
drag, startPoint x: 338, startPoint y: 340, endPoint x: 437, endPoint y: 298, distance: 107.7
click at [437, 298] on mat-drawer "[PERSON_NAME] Human Handover [DATE] ممتاز الله يوفقكم حتى لو كان فيه راكب رجل ا…" at bounding box center [859, 333] width 1020 height 551
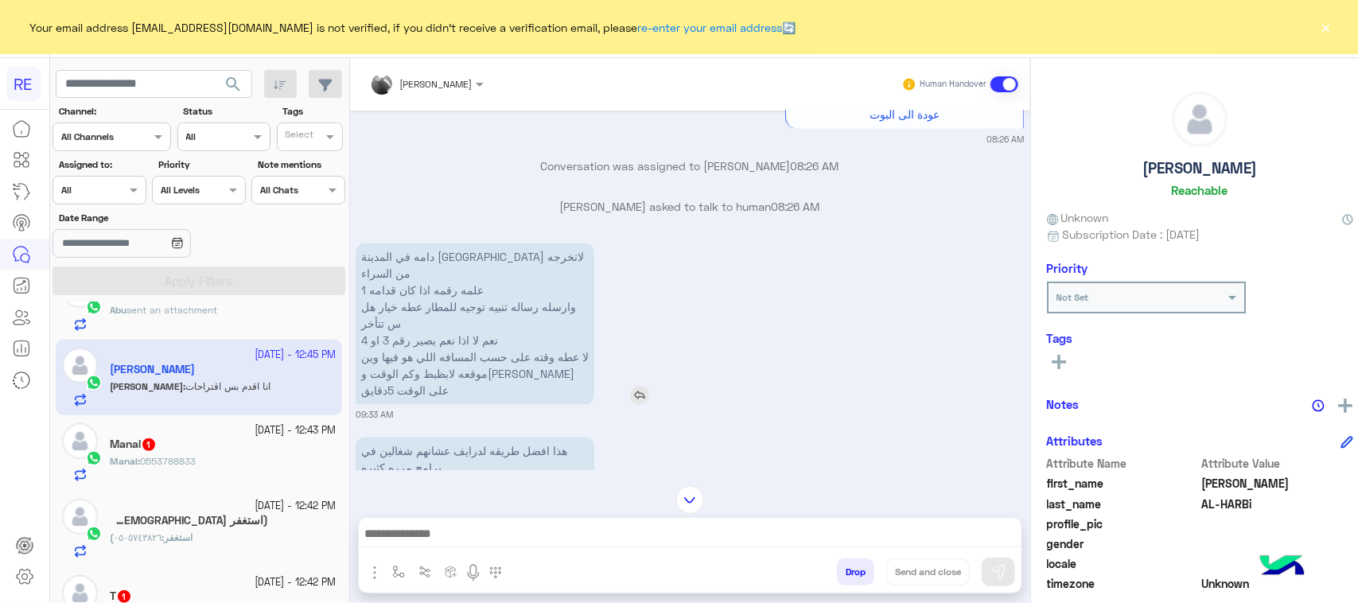
drag, startPoint x: 554, startPoint y: 231, endPoint x: 551, endPoint y: 203, distance: 28.8
click at [554, 243] on p "دامه في المدينة المنورة لاتخرجه من السراء علمه رقمه اذا كان قدامه 1 وارسله رسال…" at bounding box center [475, 323] width 239 height 161
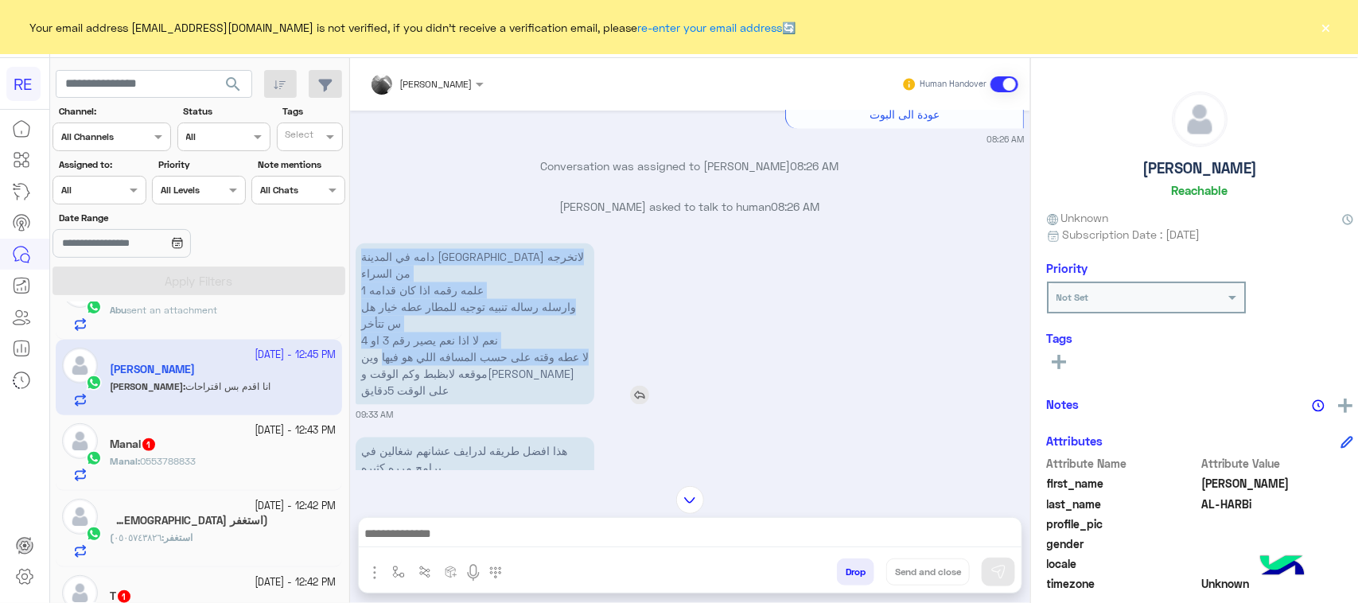
drag, startPoint x: 550, startPoint y: 200, endPoint x: 549, endPoint y: 217, distance: 16.8
click at [579, 276] on p "دامه في المدينة المنورة لاتخرجه من السراء علمه رقمه اذا كان قدامه 1 وارسله رسال…" at bounding box center [475, 323] width 239 height 161
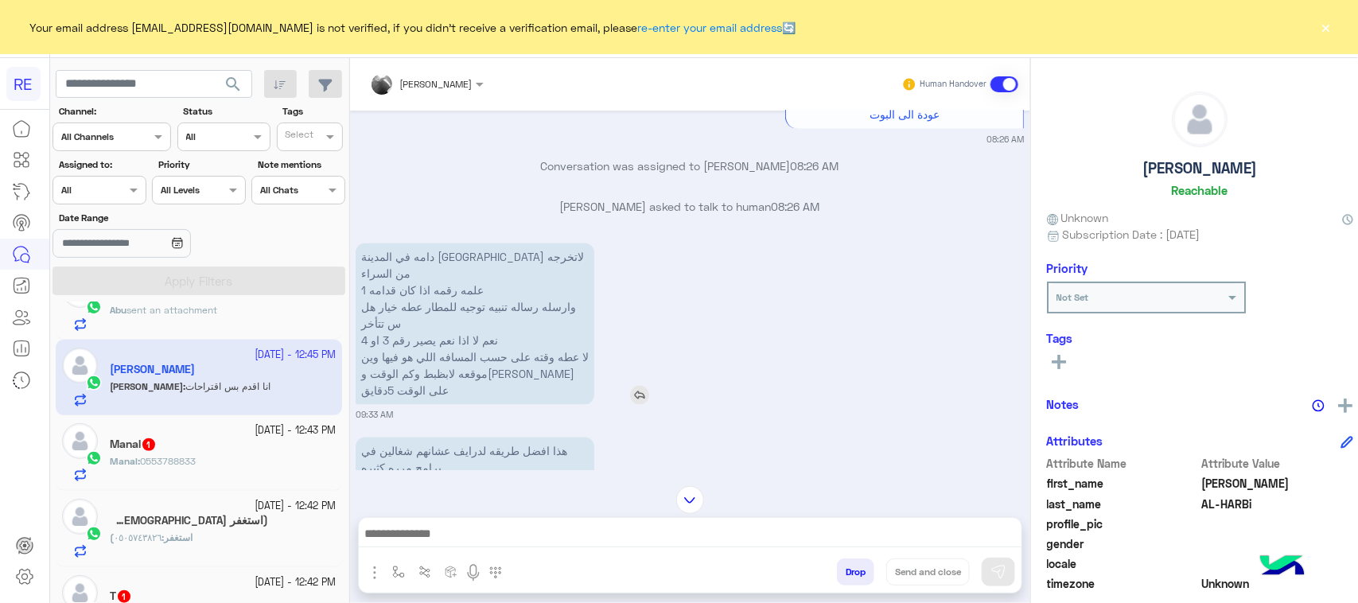
click at [523, 243] on p "دامه في المدينة المنورة لاتخرجه من السراء علمه رقمه اذا كان قدامه 1 وارسله رسال…" at bounding box center [475, 323] width 239 height 161
drag, startPoint x: 510, startPoint y: 181, endPoint x: 543, endPoint y: 346, distance: 168.8
click at [543, 346] on div "[DATE] ممتاز الله يوفقكم حتى لو كان فيه راكب رجل [DEMOGRAPHIC_DATA] يحيه مايدخن…" at bounding box center [690, 291] width 680 height 360
copy div "[PERSON_NAME] asked to talk to human 08:26 AM دامه في المدينة المنورة لاتخرجه م…"
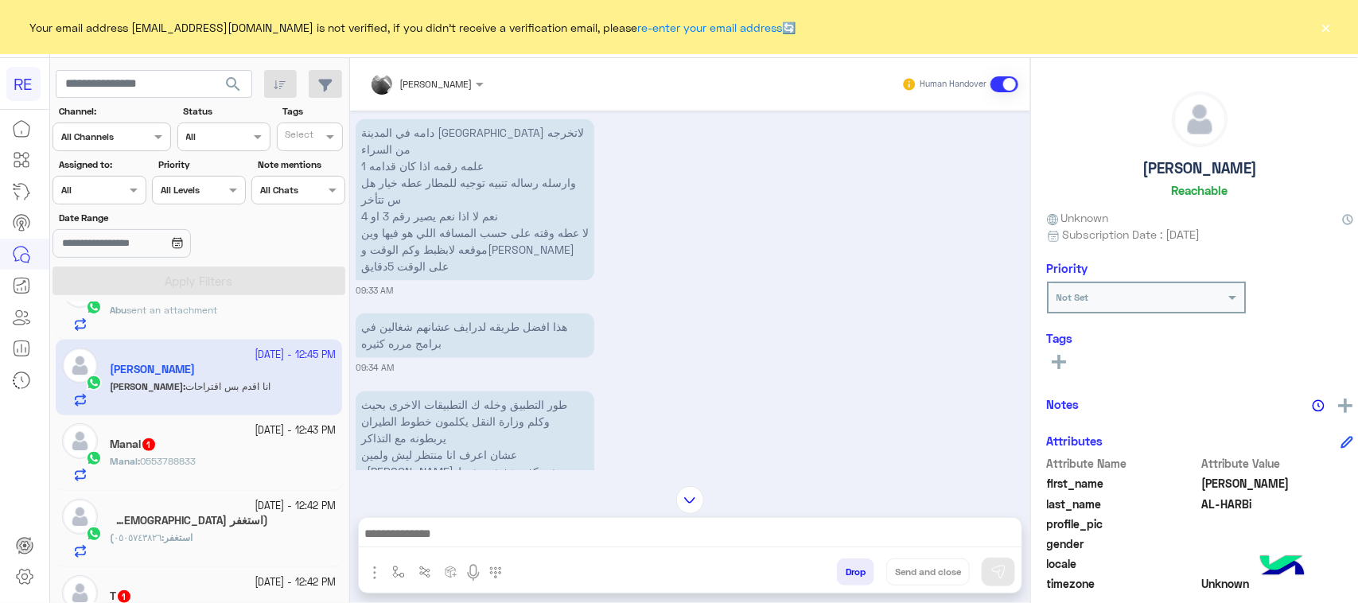
scroll to position [1373, 0]
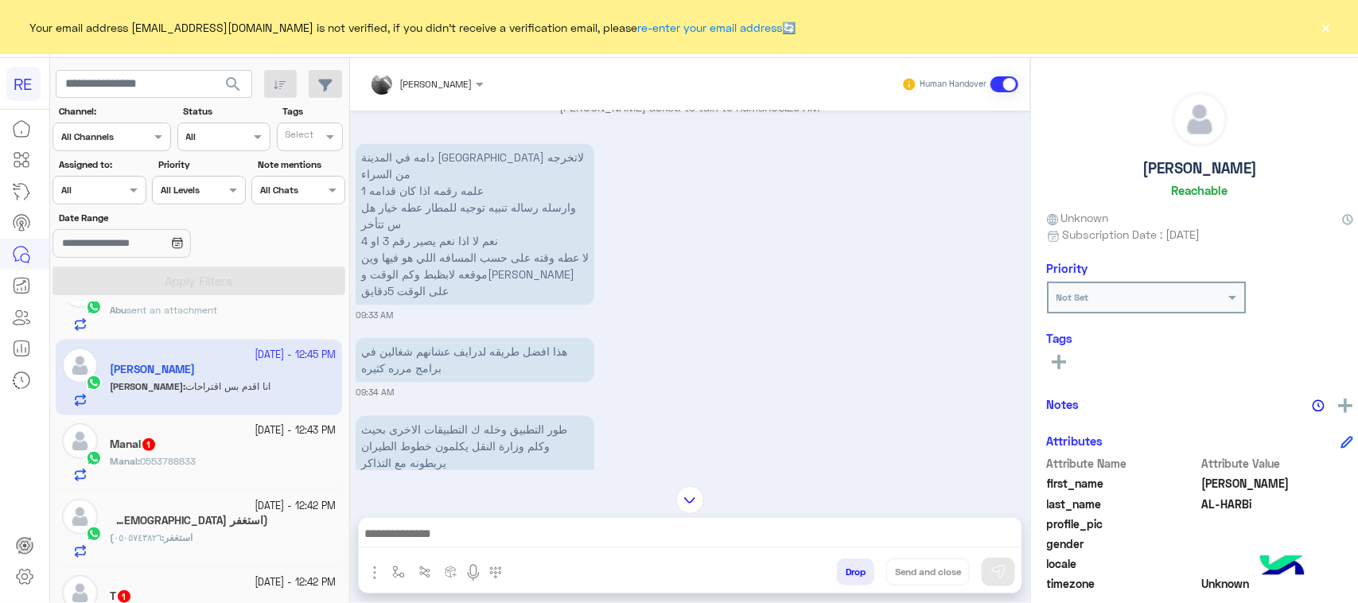
click at [388, 335] on div "[DATE] ممتاز الله يوفقكم حتى لو كان فيه راكب رجل [DEMOGRAPHIC_DATA] يحيه مايدخن…" at bounding box center [690, 291] width 680 height 360
click at [427, 338] on p "هذا افضل طريقه لدرايف عشانهم شغالين في برامج مرره كثيره" at bounding box center [475, 360] width 239 height 45
copy app-msgs-text
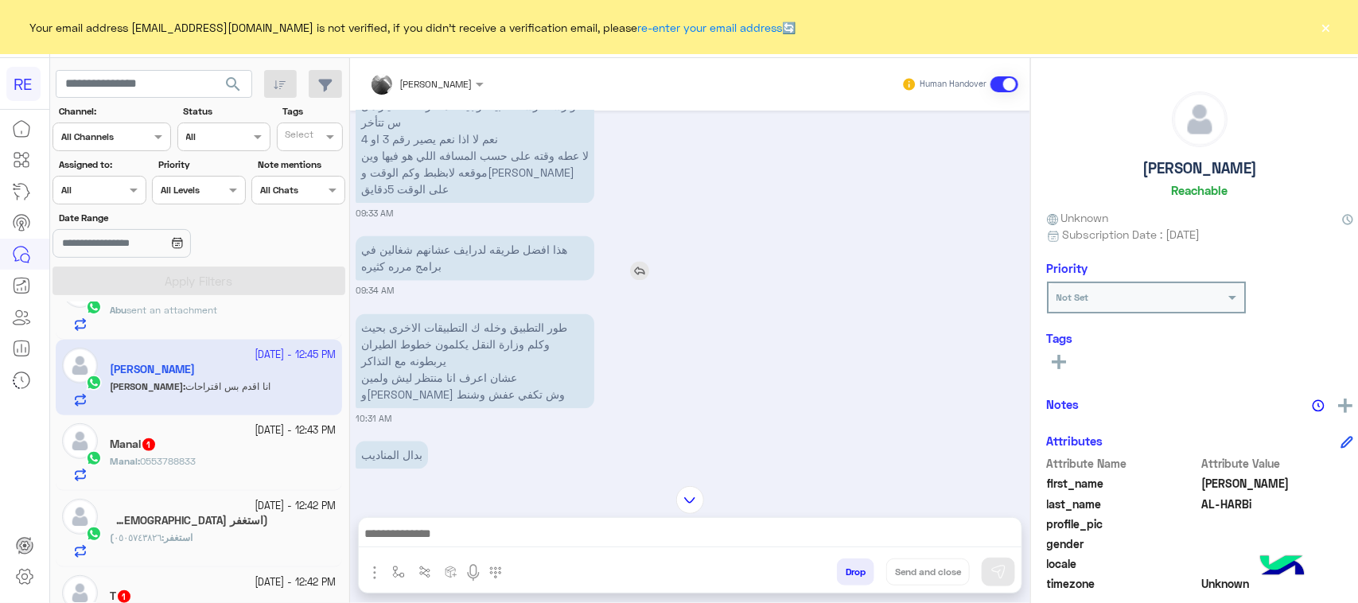
scroll to position [1572, 0]
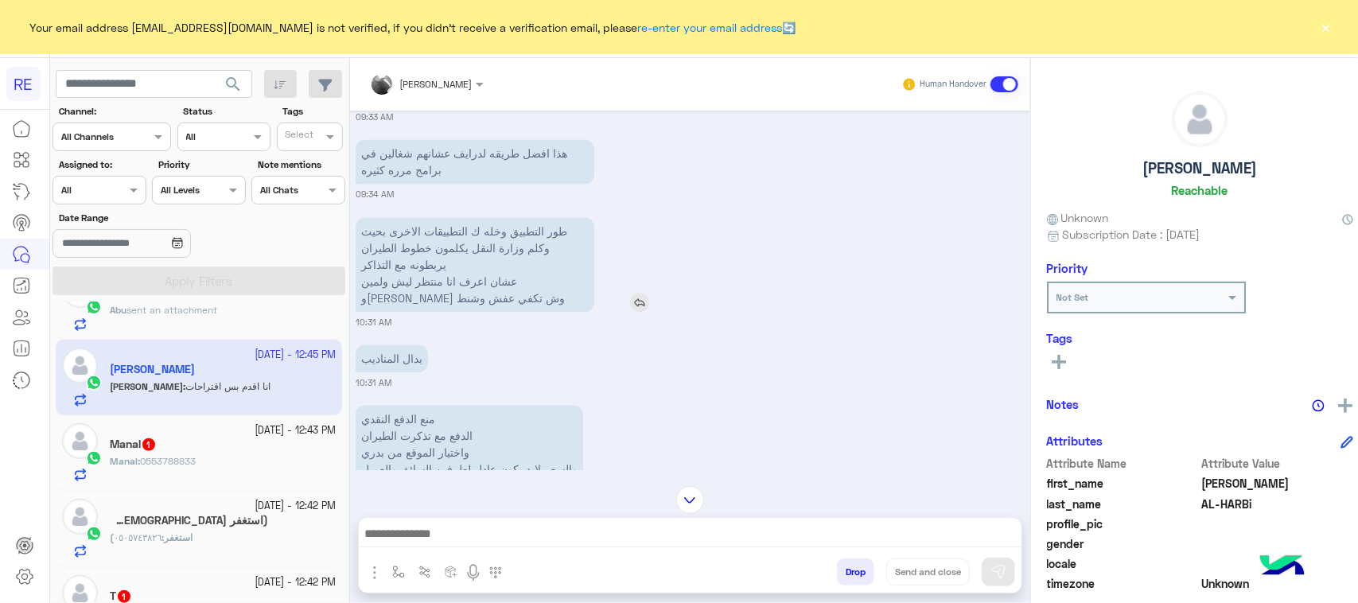
click at [371, 217] on p "طور التطبيق وخله ك التطبيقات الاخرى بحيث وكلم وزارة النقل يكلمون خطوط الطيران ي…" at bounding box center [475, 264] width 239 height 95
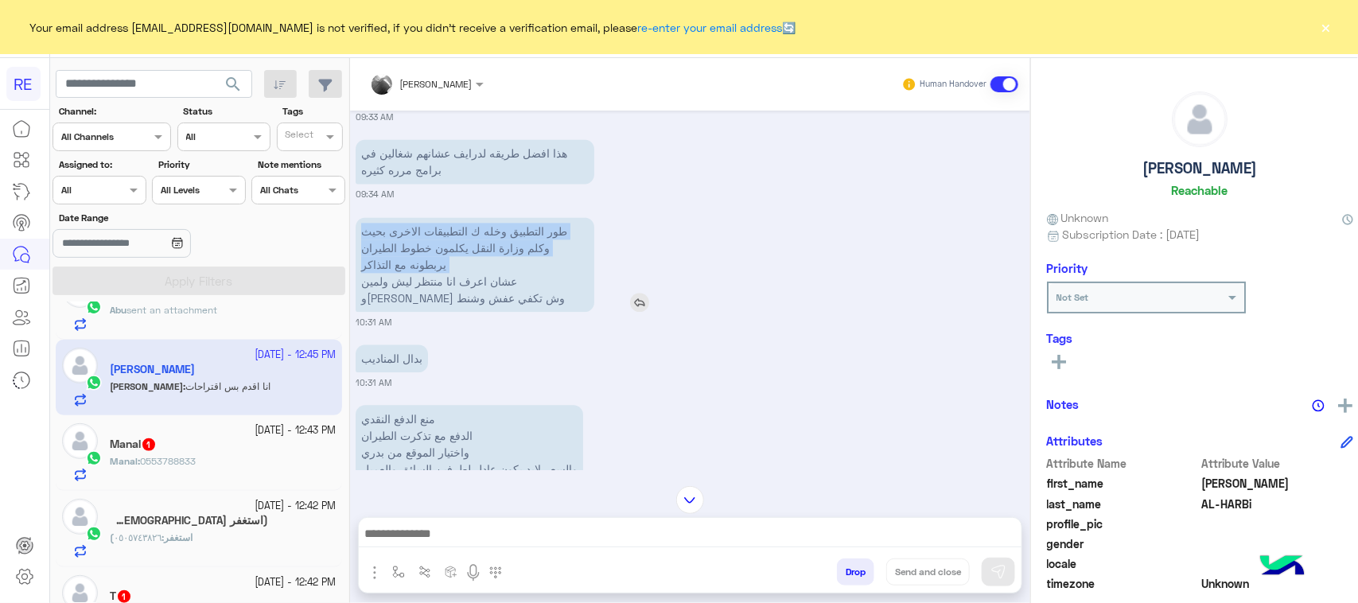
click at [371, 217] on p "طور التطبيق وخله ك التطبيقات الاخرى بحيث وكلم وزارة النقل يكلمون خطوط الطيران ي…" at bounding box center [475, 264] width 239 height 95
drag, startPoint x: 383, startPoint y: 163, endPoint x: 426, endPoint y: 175, distance: 45.3
click at [387, 217] on p "طور التطبيق وخله ك التطبيقات الاخرى بحيث وكلم وزارة النقل يكلمون خطوط الطيران ي…" at bounding box center [475, 264] width 239 height 95
drag, startPoint x: 554, startPoint y: 163, endPoint x: 455, endPoint y: 192, distance: 102.9
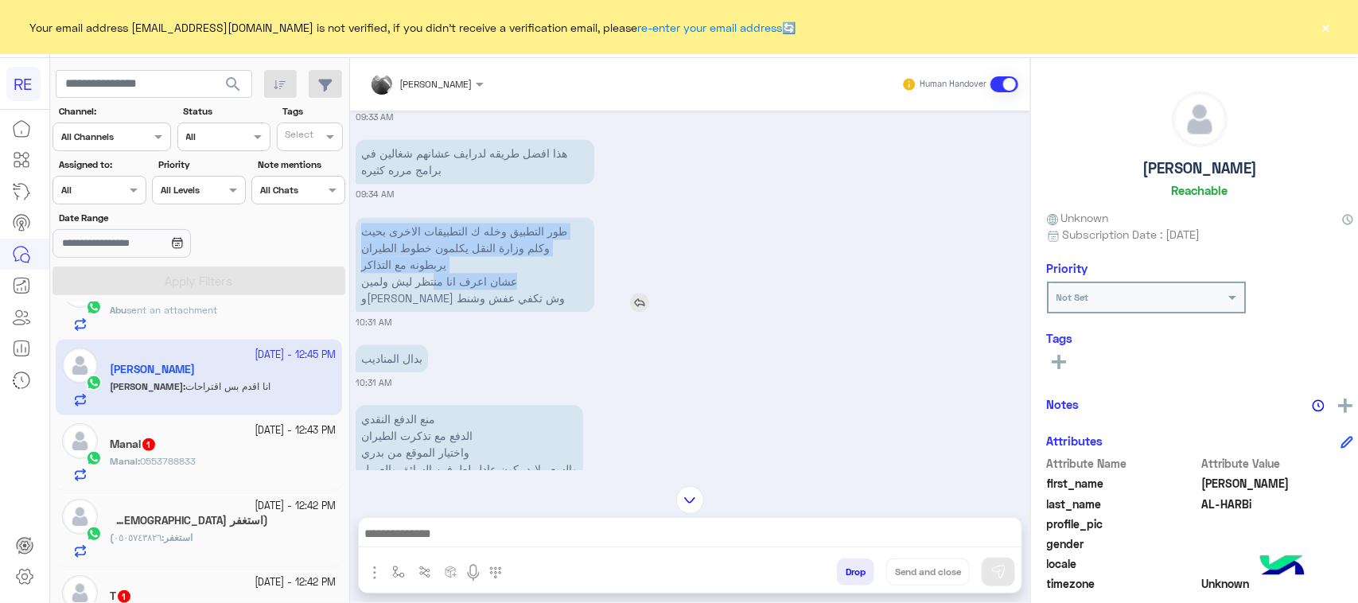
click at [479, 217] on p "طور التطبيق وخله ك التطبيقات الاخرى بحيث وكلم وزارة النقل يكلمون خطوط الطيران ي…" at bounding box center [475, 264] width 239 height 95
click at [371, 217] on p "طور التطبيق وخله ك التطبيقات الاخرى بحيث وكلم وزارة النقل يكلمون خطوط الطيران ي…" at bounding box center [475, 264] width 239 height 95
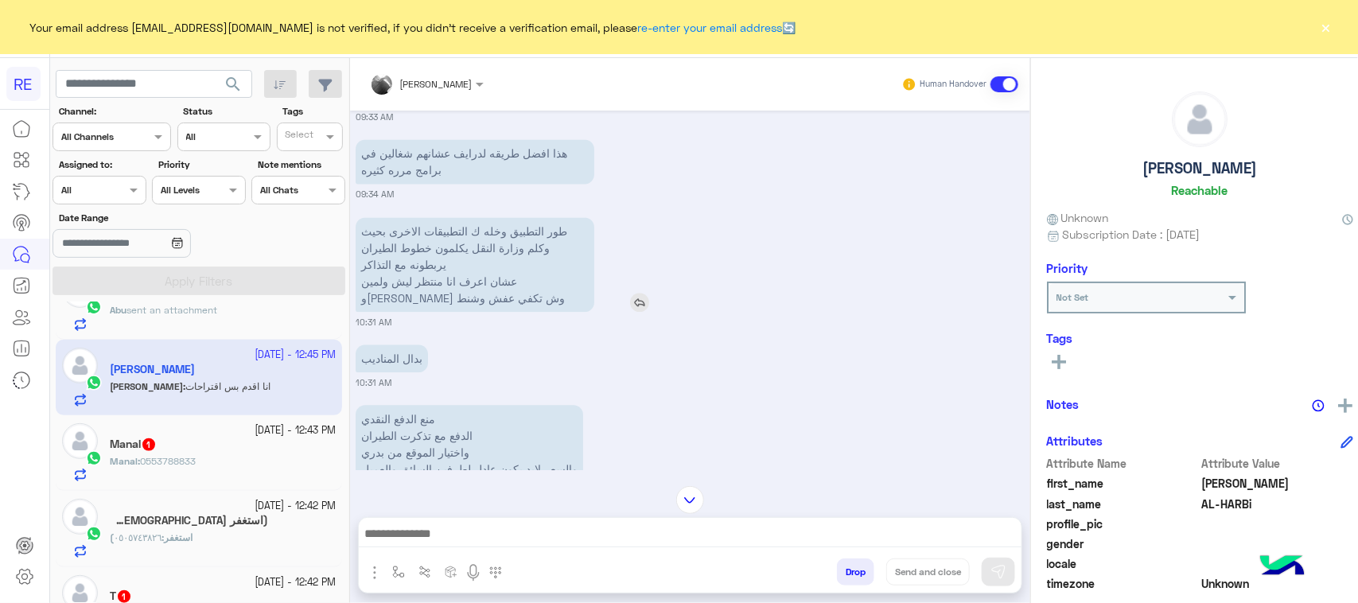
click at [364, 217] on p "طور التطبيق وخله ك التطبيقات الاخرى بحيث وكلم وزارة النقل يكلمون خطوط الطيران ي…" at bounding box center [475, 264] width 239 height 95
drag, startPoint x: 347, startPoint y: 223, endPoint x: 367, endPoint y: 240, distance: 27.1
click at [366, 245] on div "طور التطبيق وخله ك التطبيقات الاخرى بحيث وكلم وزارة النقل يكلمون خطوط الطيران ي…" at bounding box center [520, 264] width 329 height 103
drag, startPoint x: 543, startPoint y: 161, endPoint x: 416, endPoint y: 141, distance: 128.8
click at [390, 259] on div "طور التطبيق وخله ك التطبيقات الاخرى بحيث وكلم وزارة النقل يكلمون خطوط الطيران ي…" at bounding box center [690, 270] width 668 height 115
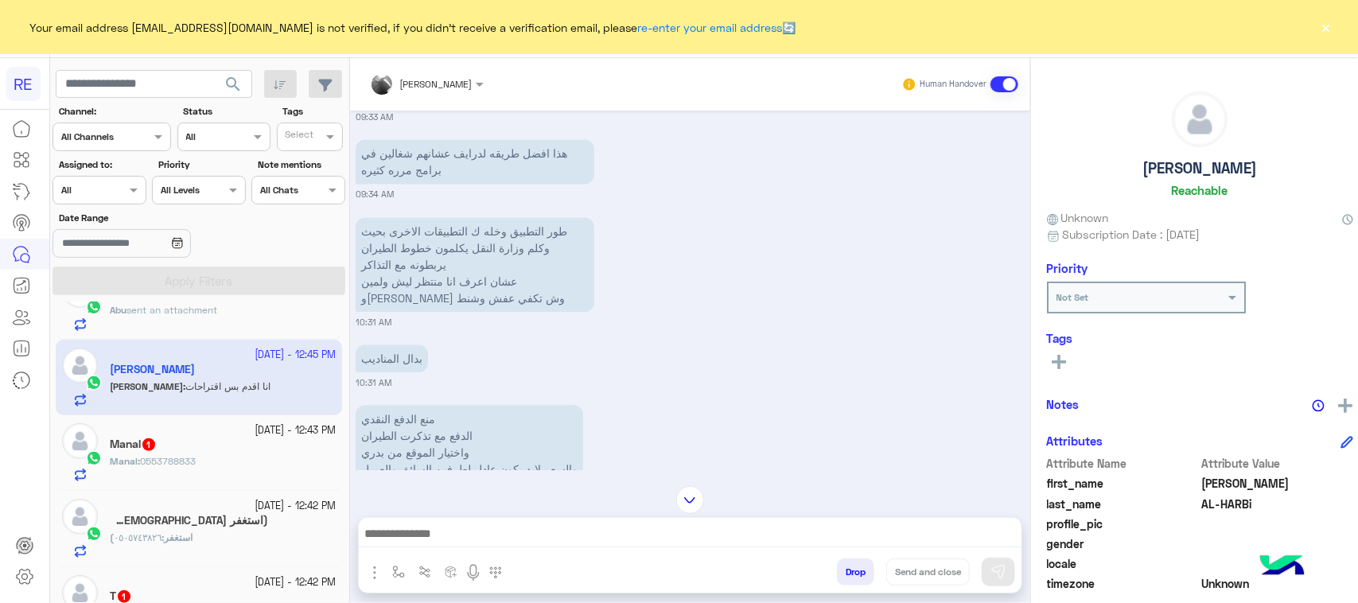
drag, startPoint x: 418, startPoint y: 139, endPoint x: 383, endPoint y: 127, distance: 37.0
click at [418, 138] on div "[DATE] ممتاز الله يوفقكم حتى لو كان فيه راكب رجل [DEMOGRAPHIC_DATA] يحيه مايدخن…" at bounding box center [690, 291] width 680 height 360
drag, startPoint x: 382, startPoint y: 127, endPoint x: 443, endPoint y: 247, distance: 134.1
click at [443, 247] on div "[DATE] ممتاز الله يوفقكم حتى لو كان فيه راكب رجل [DEMOGRAPHIC_DATA] يحيه مايدخن…" at bounding box center [690, 291] width 680 height 360
copy div "طور التطبيق وخله ك التطبيقات الاخرى بحيث وكلم وزارة النقل يكلمون خطوط الطيران ي…"
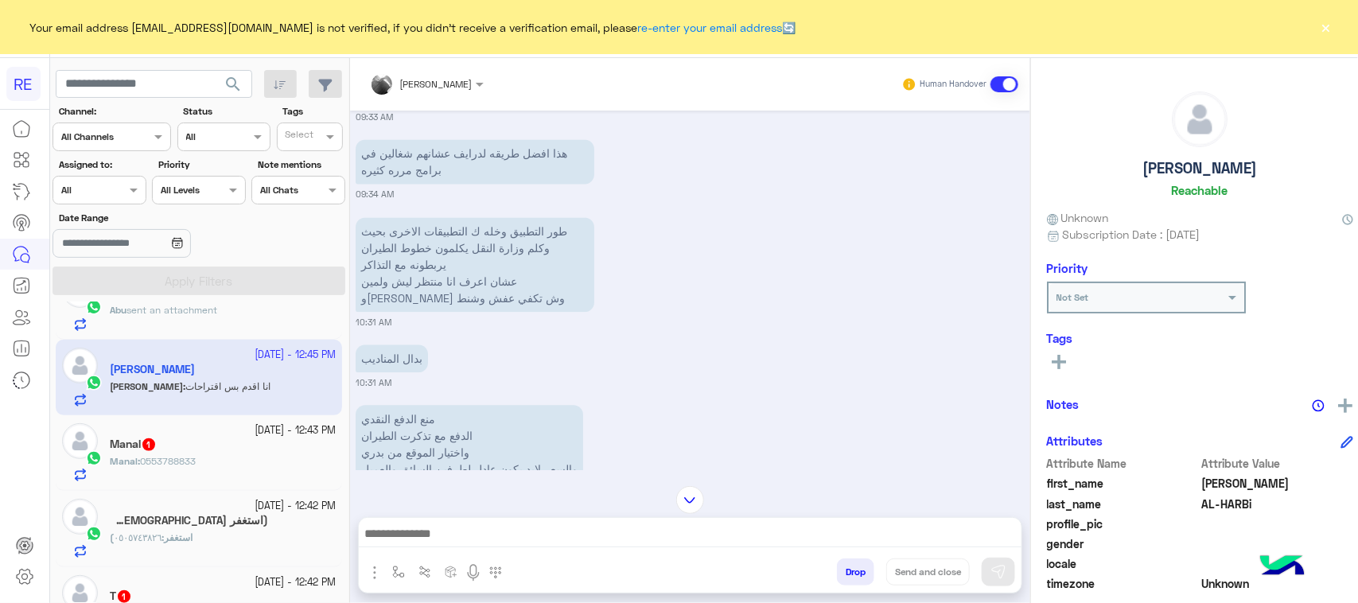
click at [577, 597] on div "[PERSON_NAME] Human Handover [DATE] ممتاز الله يوفقكم حتى لو كان فيه راكب رجل ا…" at bounding box center [690, 333] width 680 height 551
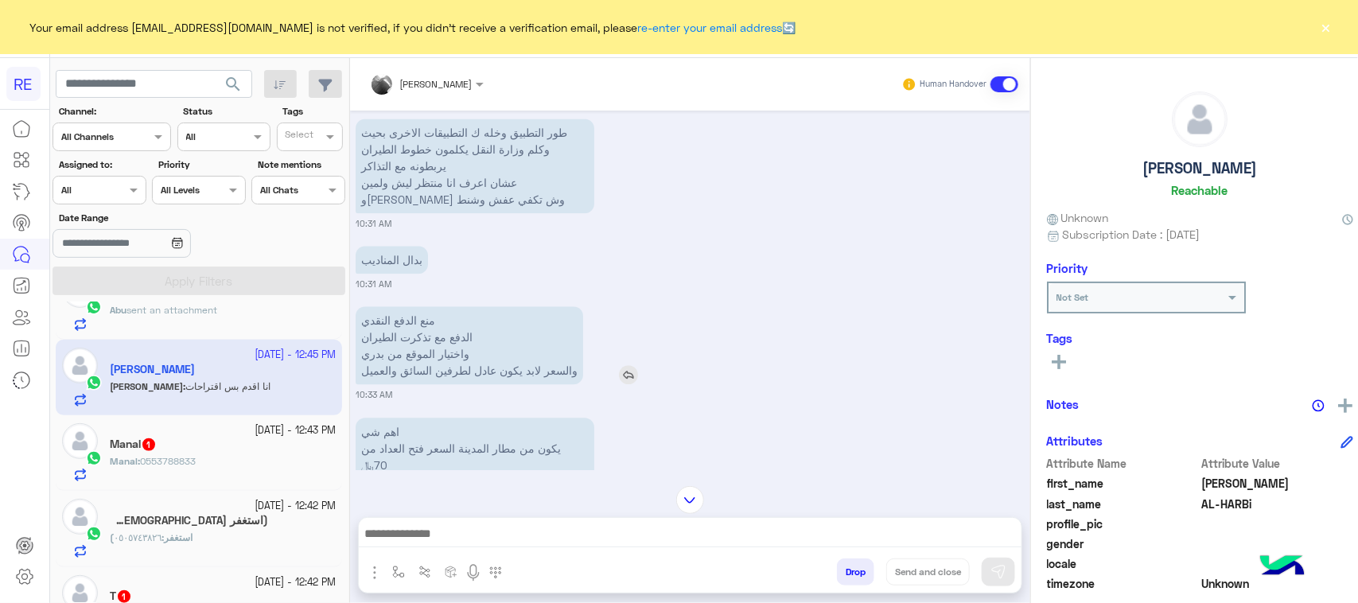
scroll to position [1671, 0]
click at [371, 245] on p "بدال المناديب" at bounding box center [392, 259] width 72 height 28
copy app-msgs-text
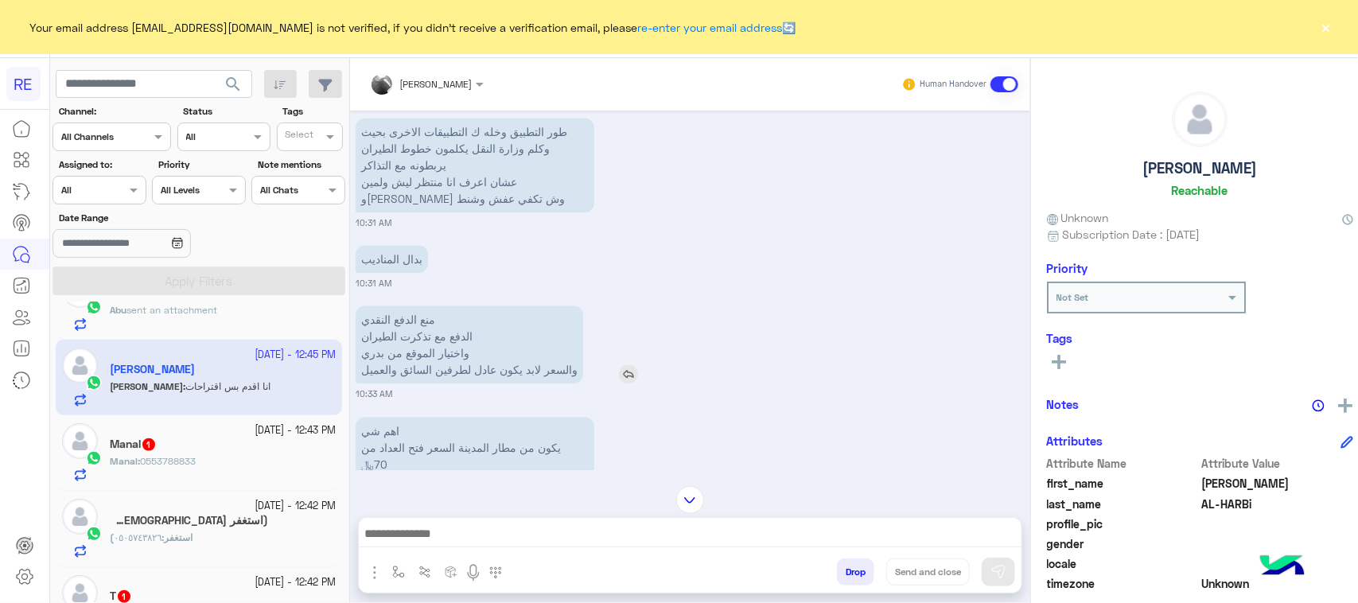
click at [380, 305] on p "منع الدفع النقدي الدفع مع تذكرت الطيران واختيار الموقع من بدري والسعر لابد يكون…" at bounding box center [469, 344] width 227 height 78
click at [422, 305] on p "منع الدفع النقدي الدفع مع تذكرت الطيران واختيار الموقع من بدري والسعر لابد يكون…" at bounding box center [469, 344] width 227 height 78
drag, startPoint x: 436, startPoint y: 244, endPoint x: 443, endPoint y: 319, distance: 75.1
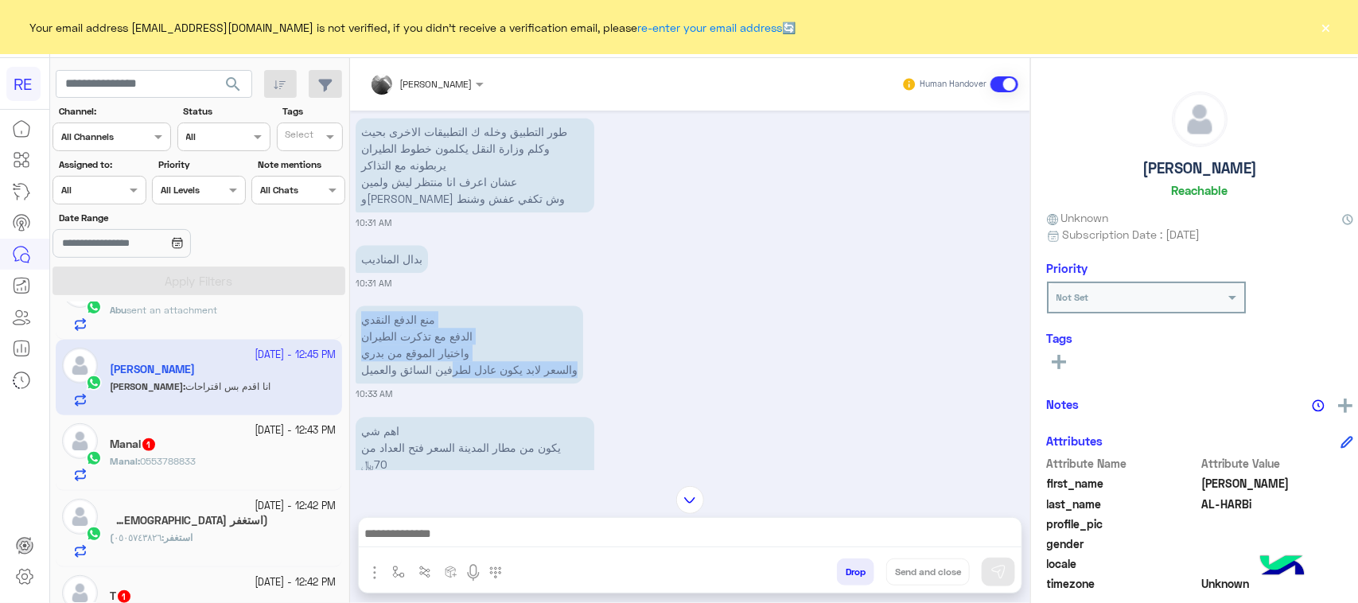
click at [443, 319] on div "منع الدفع النقدي الدفع مع تذكرت الطيران واختيار الموقع من بدري والسعر لابد يكون…" at bounding box center [515, 344] width 318 height 86
drag, startPoint x: 422, startPoint y: 315, endPoint x: 395, endPoint y: 314, distance: 27.1
click at [422, 314] on p "منع الدفع النقدي الدفع مع تذكرت الطيران واختيار الموقع من بدري والسعر لابد يكون…" at bounding box center [469, 344] width 227 height 78
drag, startPoint x: 343, startPoint y: 314, endPoint x: 481, endPoint y: 241, distance: 156.6
click at [511, 236] on div "[DATE] ممتاز الله يوفقكم حتى لو كان فيه راكب رجل [DEMOGRAPHIC_DATA] يحيه مايدخن…" at bounding box center [690, 291] width 680 height 360
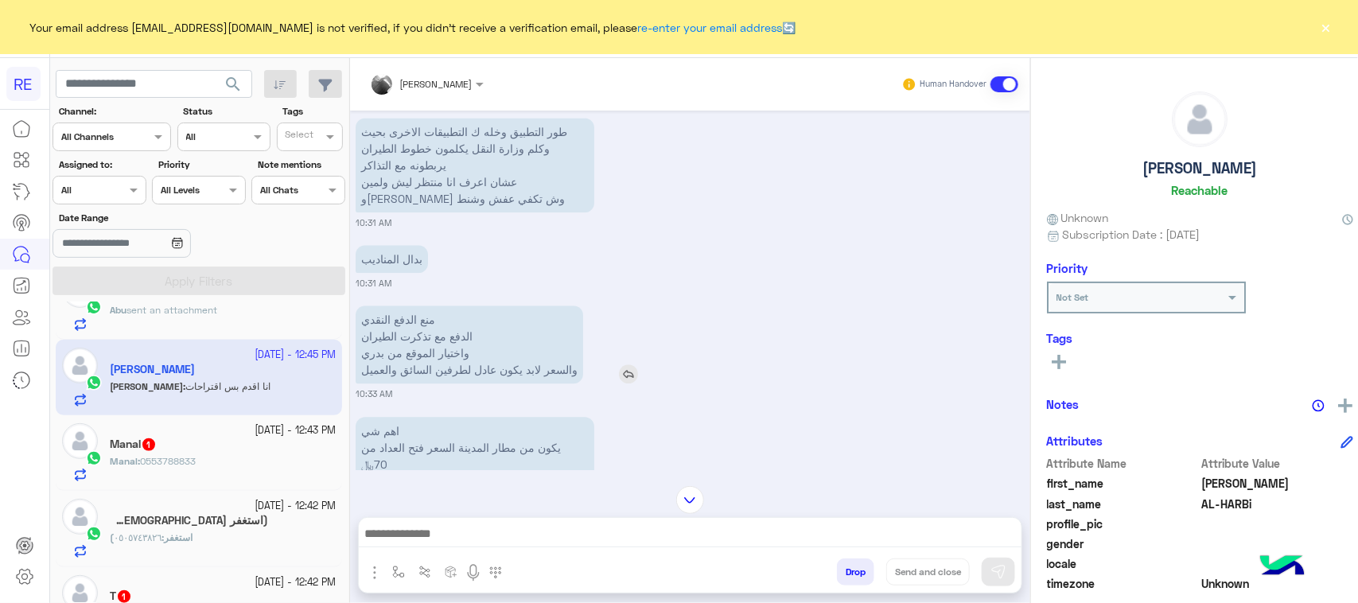
click at [356, 305] on p "منع الدفع النقدي الدفع مع تذكرت الطيران واختيار الموقع من بدري والسعر لابد يكون…" at bounding box center [469, 344] width 227 height 78
drag, startPoint x: 350, startPoint y: 252, endPoint x: 574, endPoint y: 315, distance: 232.9
click at [574, 315] on div "منع الدفع النقدي الدفع مع تذكرت الطيران واختيار الموقع من بدري والسعر لابد يكون…" at bounding box center [515, 344] width 318 height 78
click at [558, 597] on div "[PERSON_NAME] Human Handover [DATE] ممتاز الله يوفقكم حتى لو كان فيه راكب رجل ا…" at bounding box center [690, 333] width 680 height 551
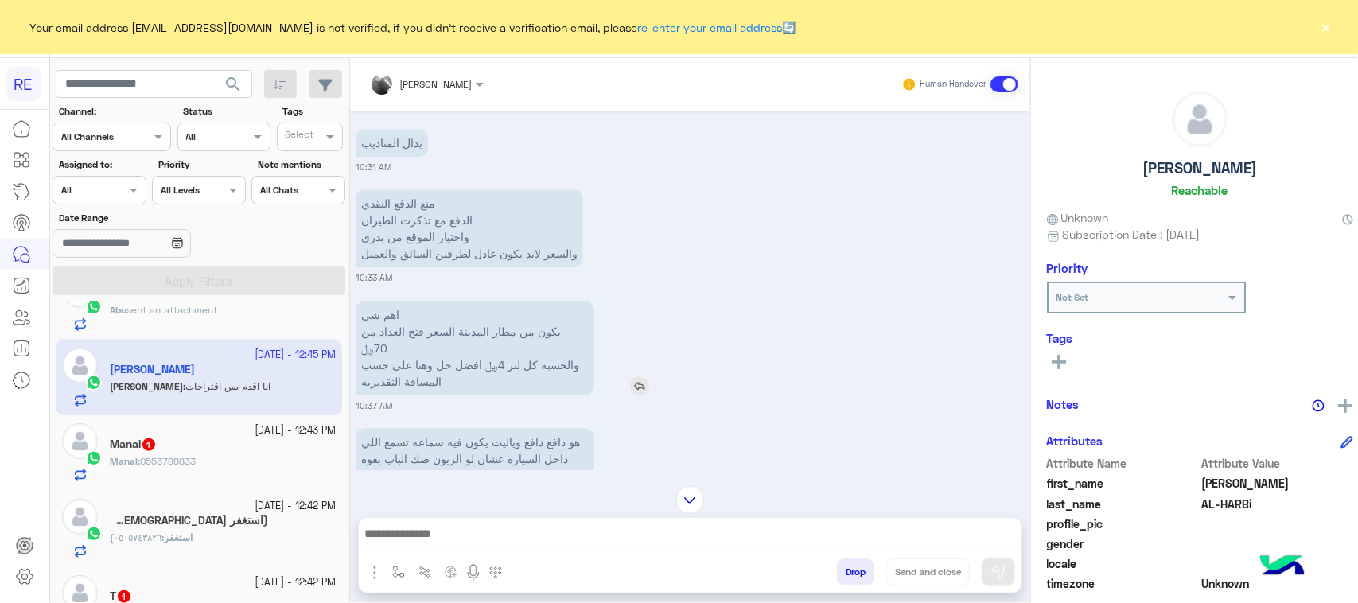
scroll to position [1771, 0]
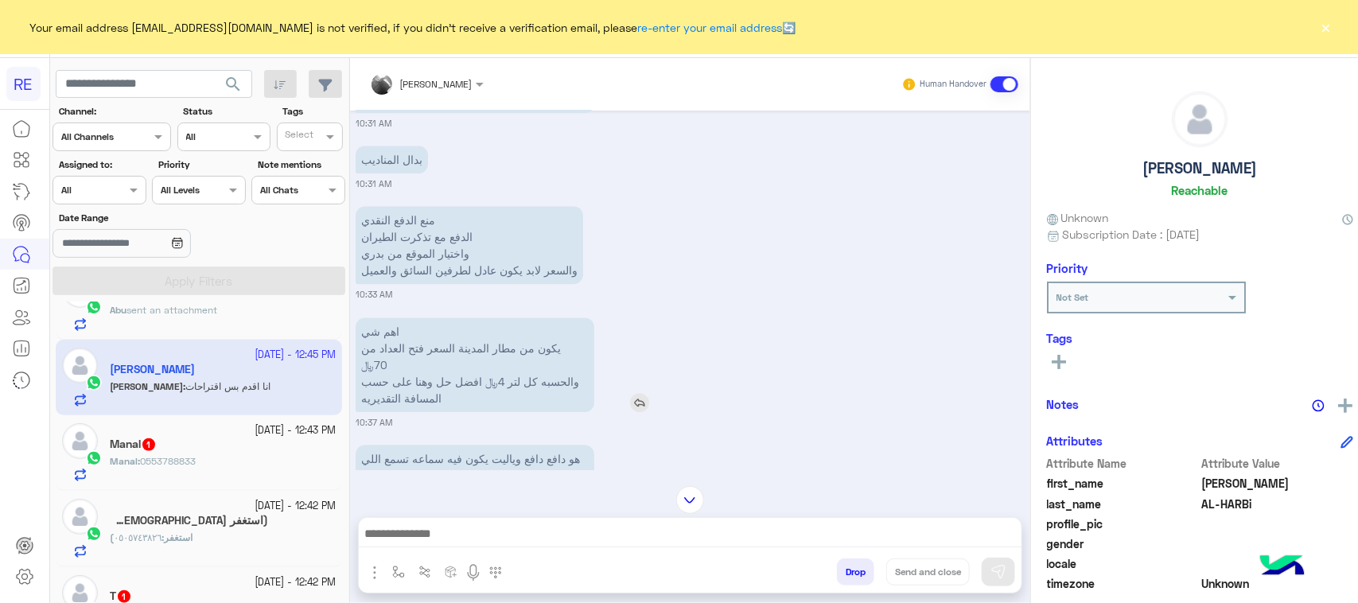
click at [430, 317] on p "اهم شي يكون من مطار المدينة السعر فتح العداد من 70﷼ والحسبه كل لتر 4﷼ افضل حل و…" at bounding box center [475, 364] width 239 height 95
click at [403, 317] on p "اهم شي يكون من مطار المدينة السعر فتح العداد من 70﷼ والحسبه كل لتر 4﷼ افضل حل و…" at bounding box center [475, 364] width 239 height 95
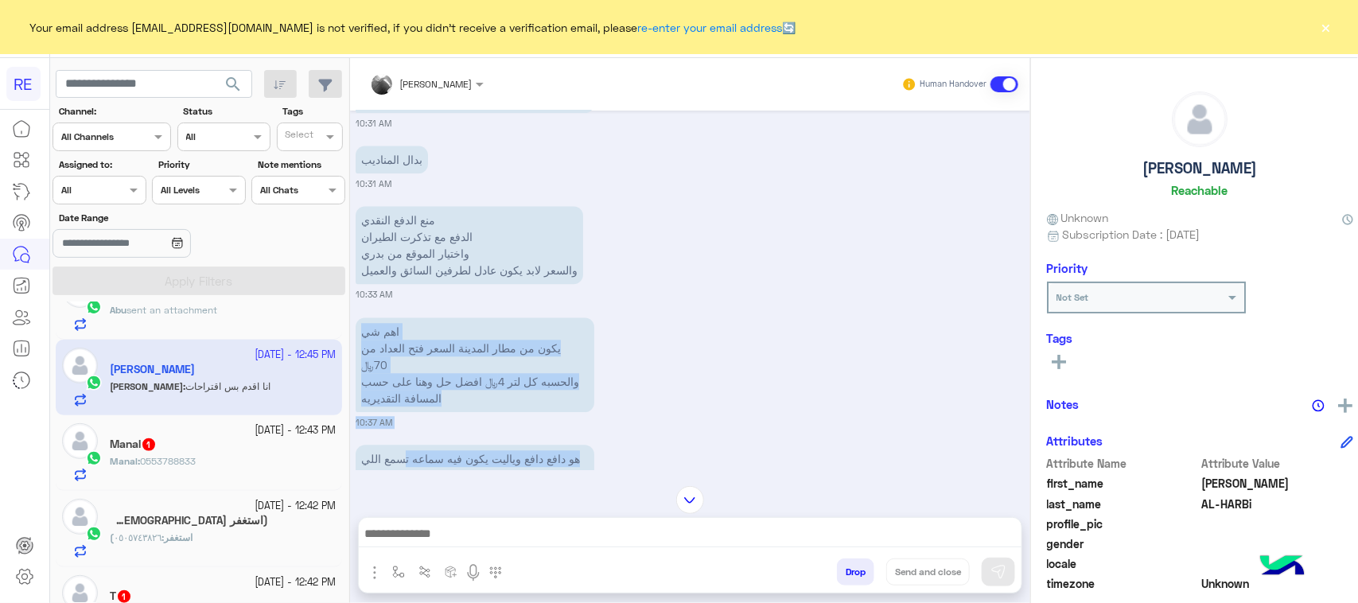
drag, startPoint x: 400, startPoint y: 259, endPoint x: 358, endPoint y: 348, distance: 98.6
click at [364, 363] on div "[DATE] ممتاز الله يوفقكم حتى لو كان فيه راكب رجل [DEMOGRAPHIC_DATA] يحيه مايدخن…" at bounding box center [690, 291] width 680 height 360
click at [358, 416] on small "10:37 AM" at bounding box center [374, 422] width 37 height 13
drag, startPoint x: 351, startPoint y: 340, endPoint x: 428, endPoint y: 224, distance: 138.8
click at [428, 224] on div "[DATE] ممتاز الله يوفقكم حتى لو كان فيه راكب رجل [DEMOGRAPHIC_DATA] يحيه مايدخن…" at bounding box center [690, 291] width 680 height 360
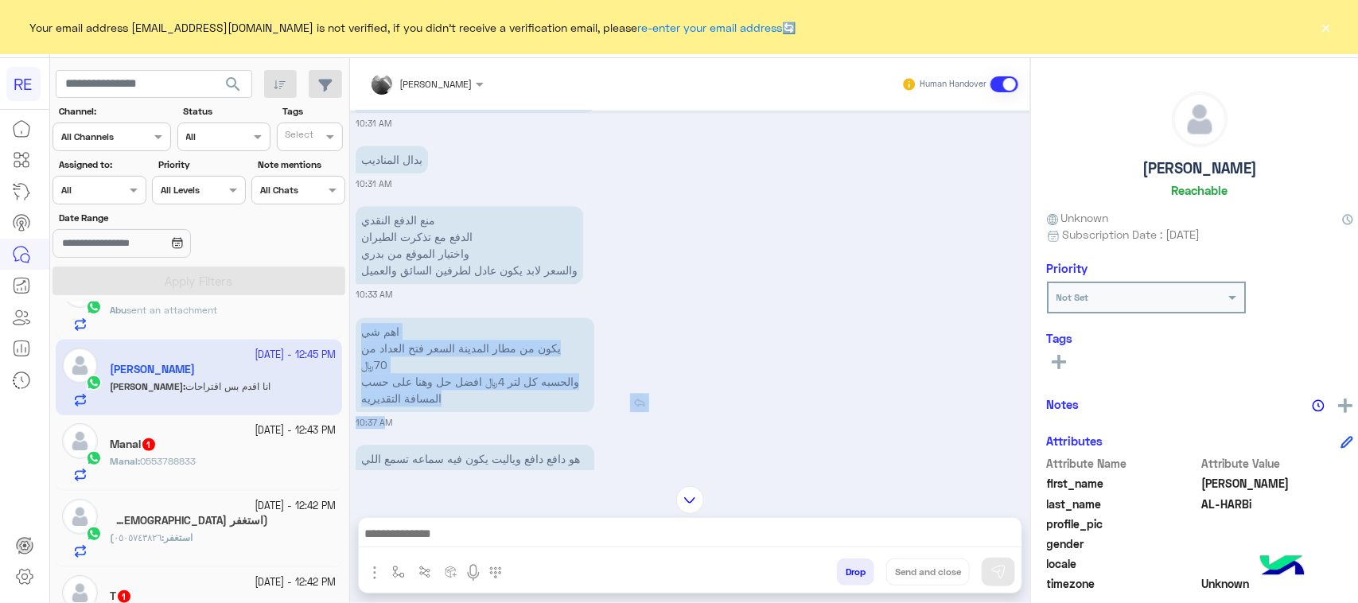
copy div "اهم شي يكون من مطار المدينة السعر فتح العداد من 70﷼ والحسبه كل لتر 4﷼ افضل حل و…"
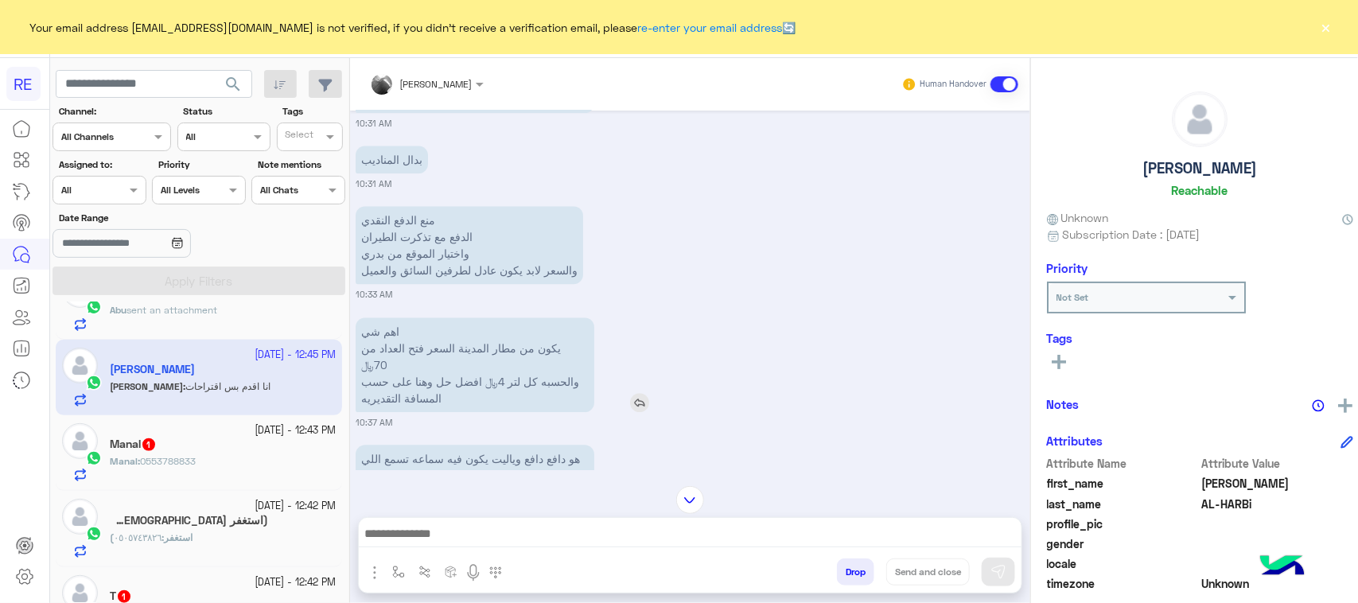
click at [383, 325] on p "اهم شي يكون من مطار المدينة السعر فتح العداد من 70﷼ والحسبه كل لتر 4﷼ افضل حل و…" at bounding box center [475, 364] width 239 height 95
drag, startPoint x: 383, startPoint y: 325, endPoint x: 348, endPoint y: 314, distance: 36.5
click at [356, 317] on p "اهم شي يكون من مطار المدينة السعر فتح العداد من 70﷼ والحسبه كل لتر 4﷼ افضل حل و…" at bounding box center [475, 364] width 239 height 95
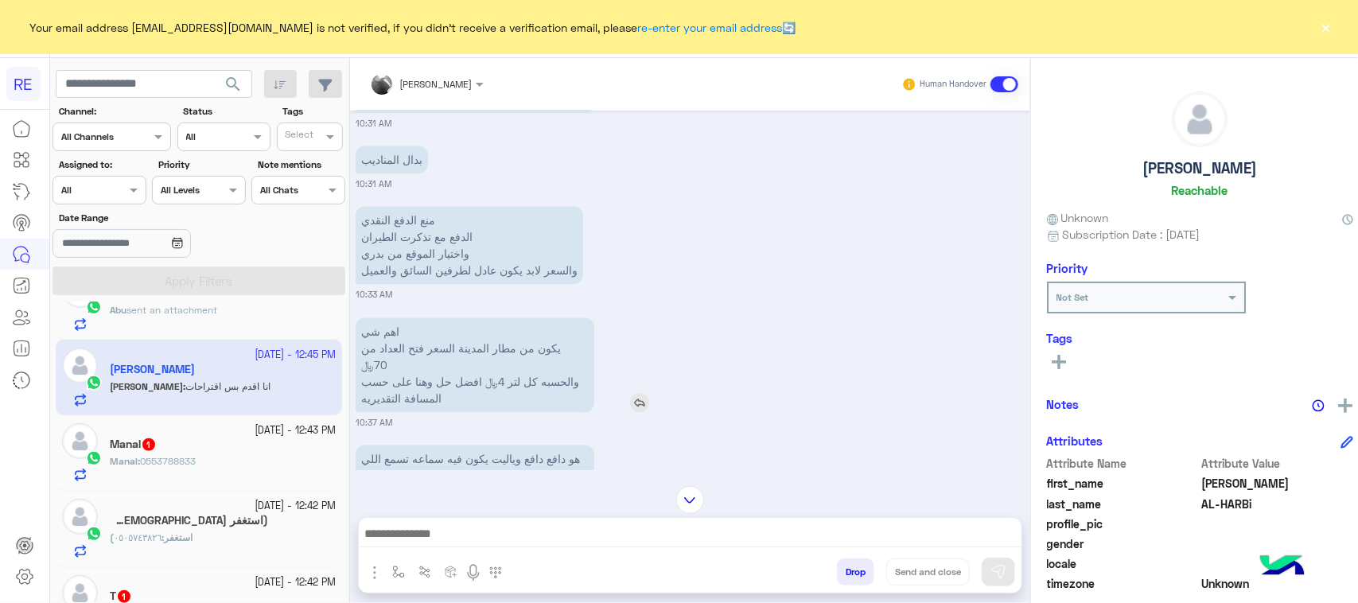
click at [367, 328] on p "اهم شي يكون من مطار المدينة السعر فتح العداد من 70﷼ والحسبه كل لتر 4﷼ افضل حل و…" at bounding box center [475, 364] width 239 height 95
drag, startPoint x: 431, startPoint y: 330, endPoint x: 352, endPoint y: 332, distance: 79.6
click at [356, 332] on p "اهم شي يكون من مطار المدينة السعر فتح العداد من 70﷼ والحسبه كل لتر 4﷼ افضل حل و…" at bounding box center [475, 364] width 239 height 95
copy p "المسافة التقديريه"
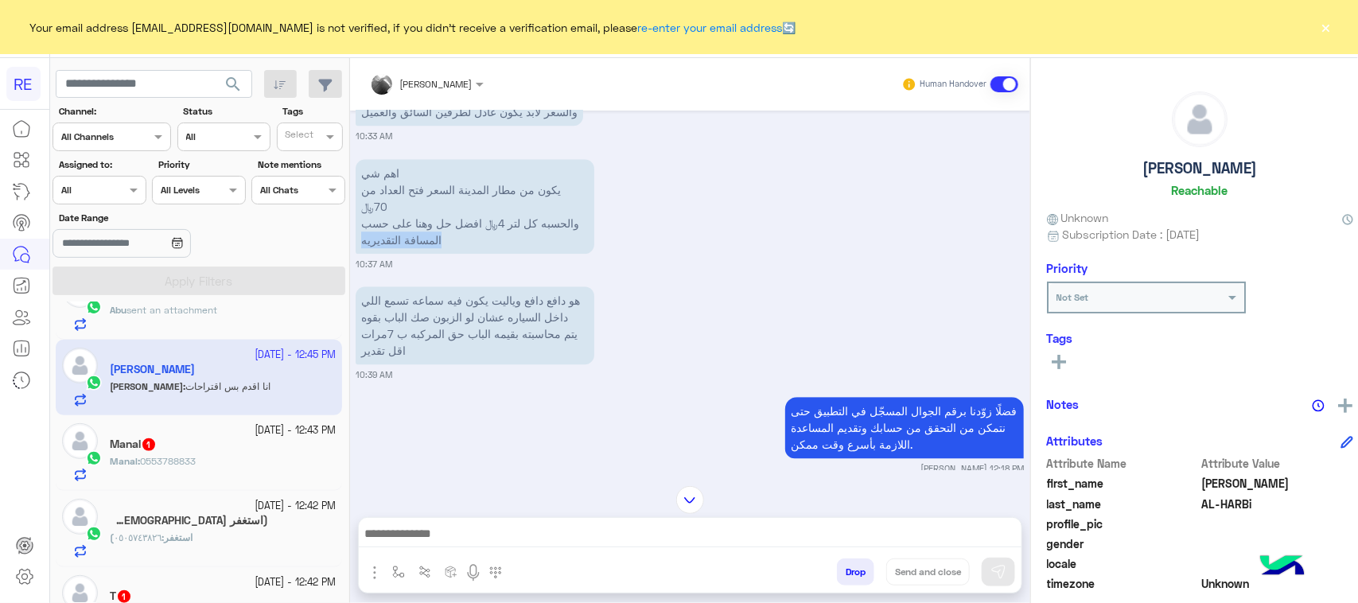
scroll to position [1950, 0]
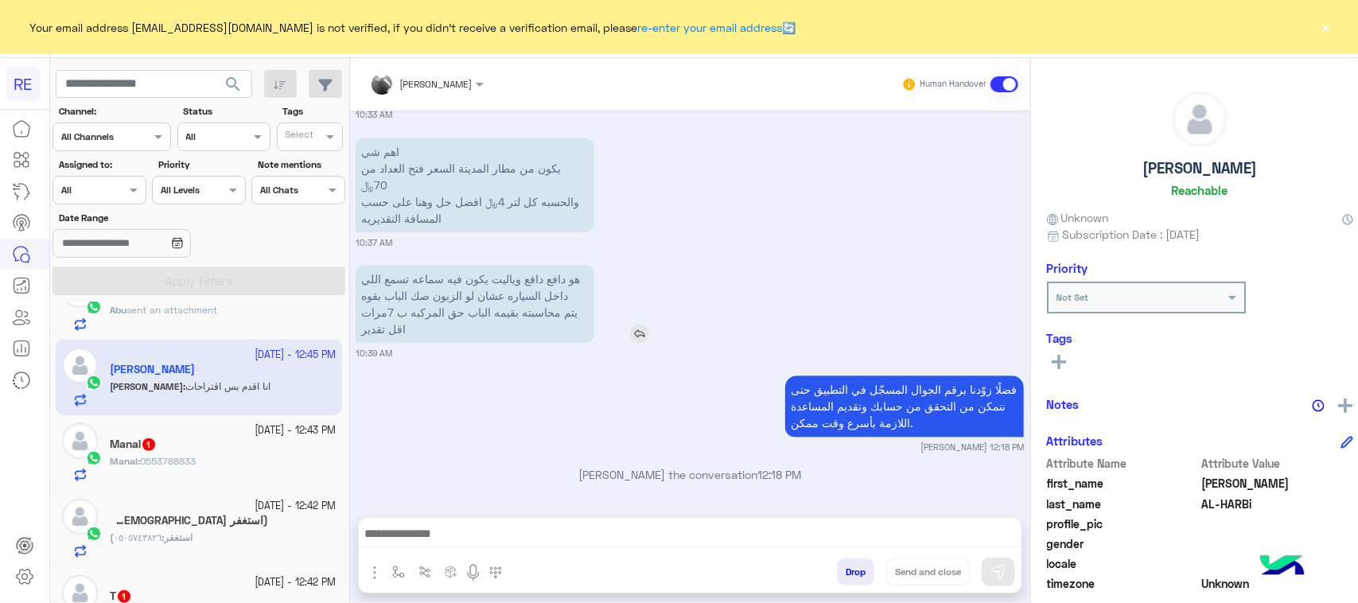
click at [432, 265] on p "هو دافع دافع وياليت يكون فيه سماعه تسمع اللي داخل السياره عشان لو الزبون صك الب…" at bounding box center [475, 304] width 239 height 78
click at [515, 265] on p "هو دافع دافع وياليت يكون فيه سماعه تسمع اللي داخل السياره عشان لو الزبون صك الب…" at bounding box center [475, 304] width 239 height 78
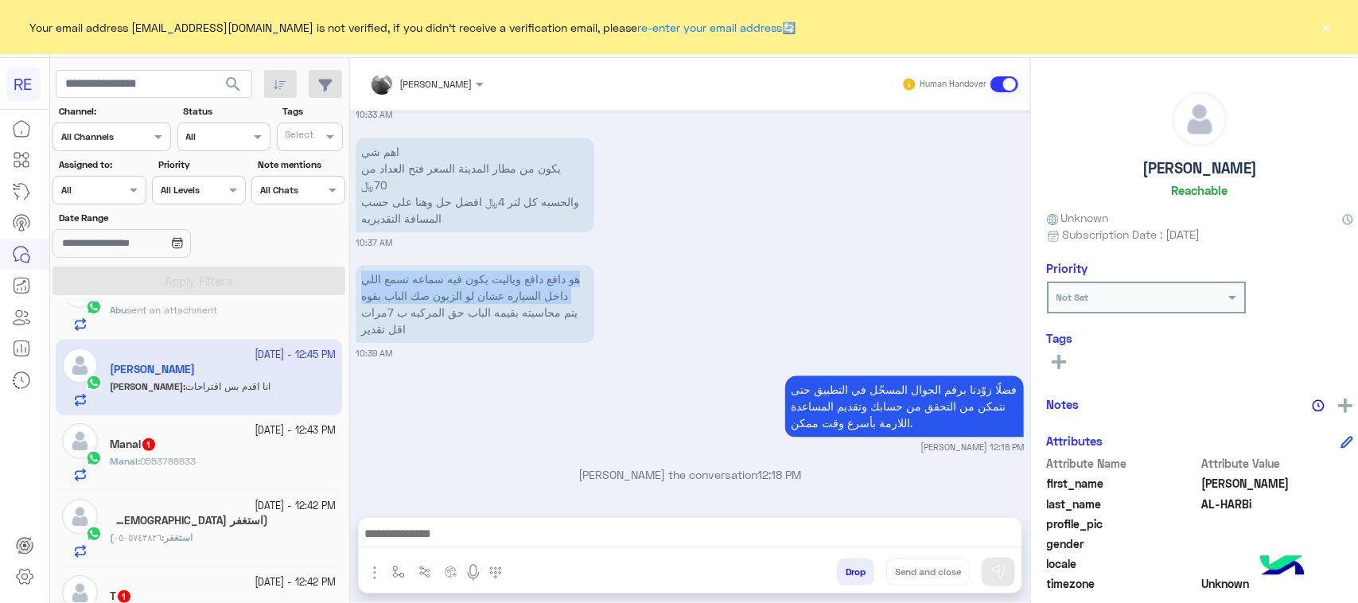
drag, startPoint x: 571, startPoint y: 191, endPoint x: 570, endPoint y: 280, distance: 89.1
click at [570, 280] on div "[DATE] ممتاز الله يوفقكم حتى لو كان فيه راكب رجل [DEMOGRAPHIC_DATA] يحيه مايدخن…" at bounding box center [690, 306] width 680 height 391
click at [527, 265] on p "هو دافع دافع وياليت يكون فيه سماعه تسمع اللي داخل السياره عشان لو الزبون صك الب…" at bounding box center [475, 304] width 239 height 78
drag, startPoint x: 350, startPoint y: 273, endPoint x: 571, endPoint y: 196, distance: 233.9
click at [571, 261] on div "هو دافع دافع وياليت يكون فيه سماعه تسمع اللي داخل السياره عشان لو الزبون صك الب…" at bounding box center [520, 304] width 329 height 86
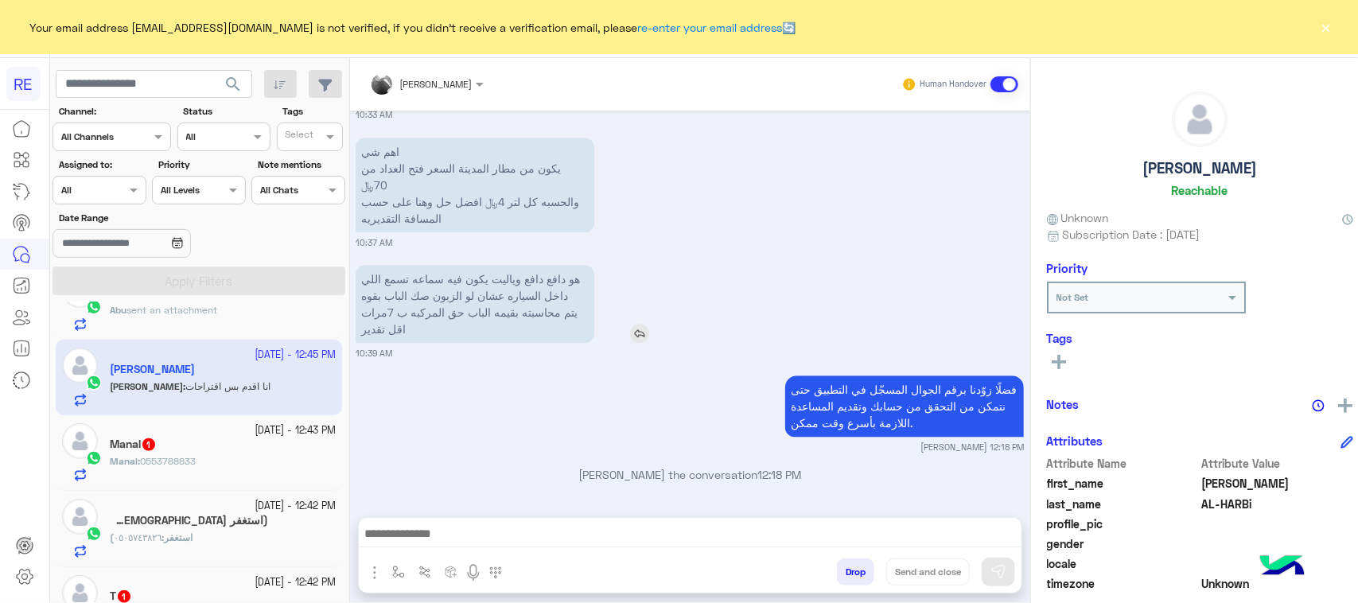
click at [557, 265] on p "هو دافع دافع وياليت يكون فيه سماعه تسمع اللي داخل السياره عشان لو الزبون صك الب…" at bounding box center [475, 304] width 239 height 78
drag, startPoint x: 558, startPoint y: 208, endPoint x: 355, endPoint y: 252, distance: 208.3
click at [356, 265] on p "هو دافع دافع وياليت يكون فيه سماعه تسمع اللي داخل السياره عشان لو الزبون صك الب…" at bounding box center [475, 304] width 239 height 78
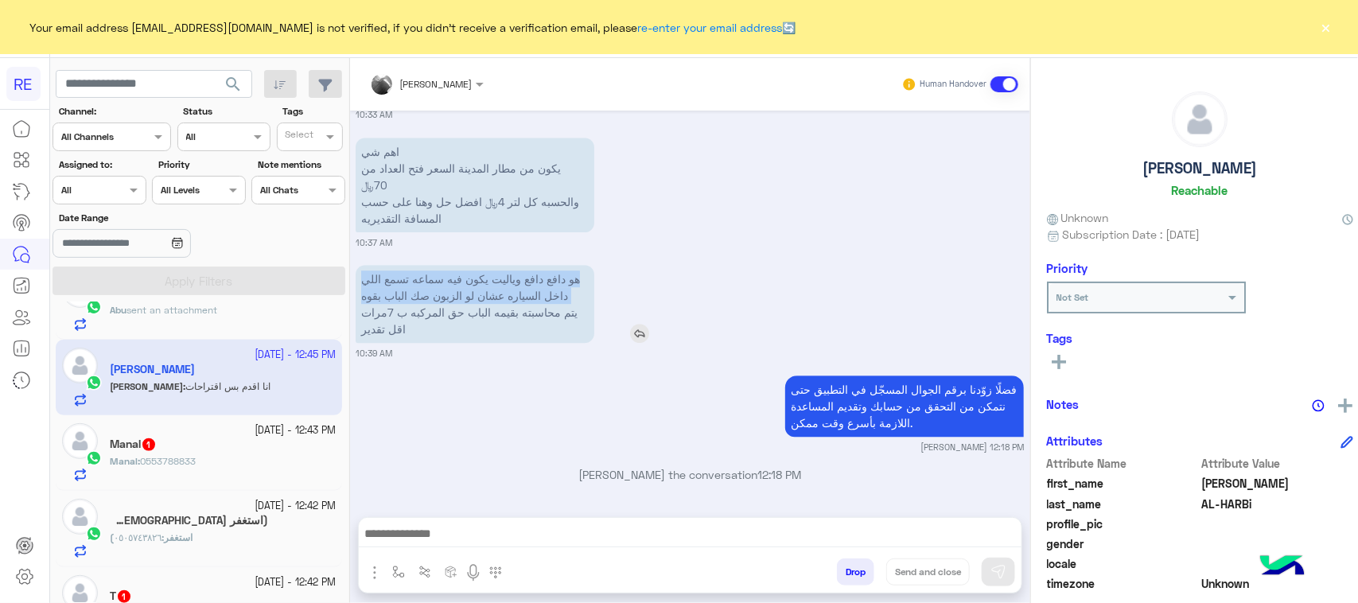
click at [356, 265] on p "هو دافع دافع وياليت يكون فيه سماعه تسمع اللي داخل السياره عشان لو الزبون صك الب…" at bounding box center [475, 304] width 239 height 78
click at [366, 265] on p "هو دافع دافع وياليت يكون فيه سماعه تسمع اللي داخل السياره عشان لو الزبون صك الب…" at bounding box center [475, 304] width 239 height 78
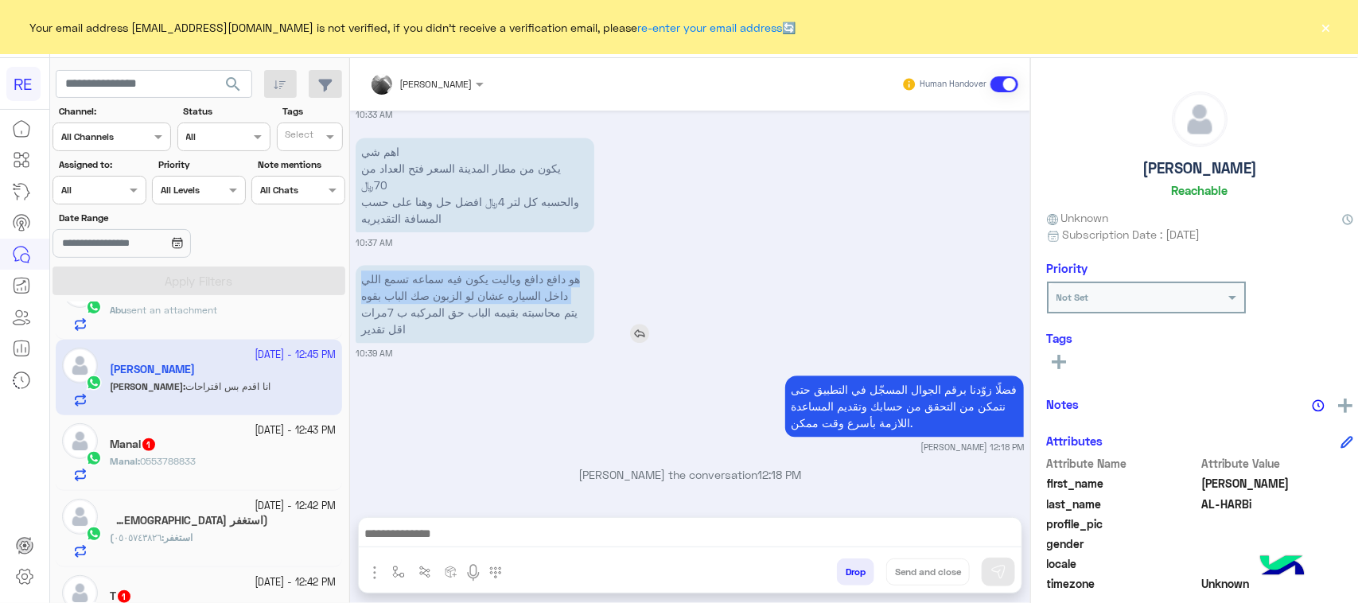
click at [366, 265] on p "هو دافع دافع وياليت يكون فيه سماعه تسمع اللي داخل السياره عشان لو الزبون صك الب…" at bounding box center [475, 304] width 239 height 78
copy p "هو دافع دافع وياليت يكون فيه سماعه تسمع اللي داخل السياره عشان لو الزبون صك الب…"
click at [458, 265] on p "هو دافع دافع وياليت يكون فيه سماعه تسمع اللي داخل السياره عشان لو الزبون صك الب…" at bounding box center [475, 304] width 239 height 78
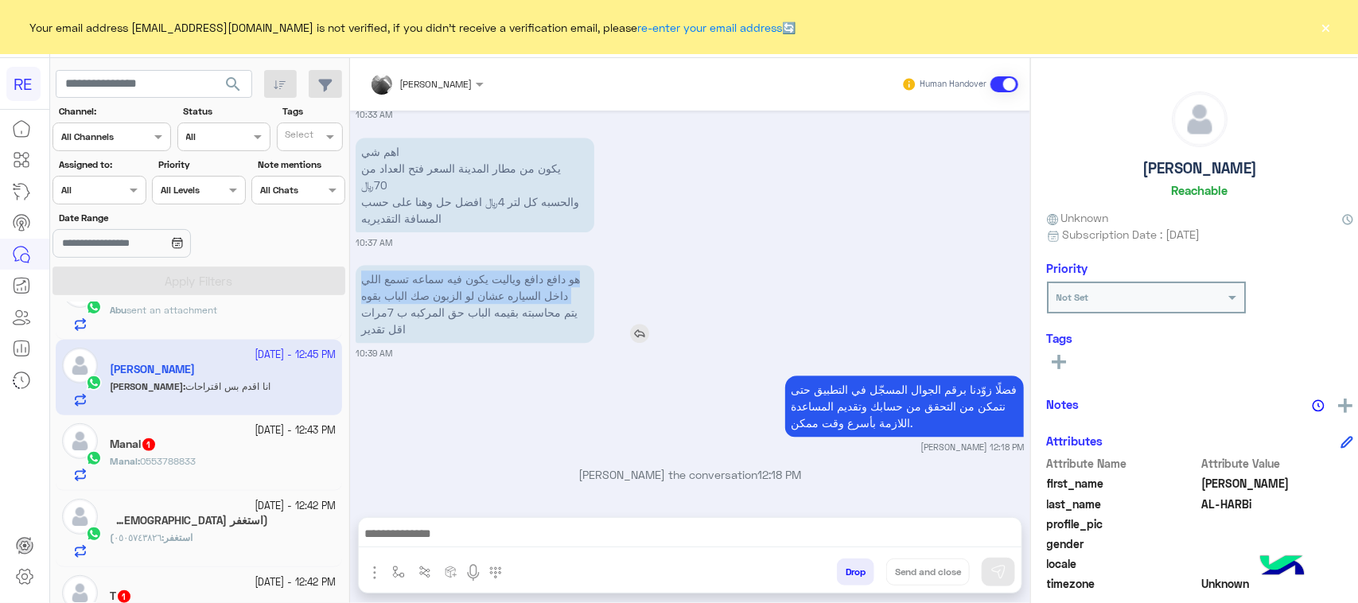
copy app-msgs-text "هو دافع دافع وياليت يكون فيه سماعه تسمع اللي داخل السياره عشان لو الزبون صك الب…"
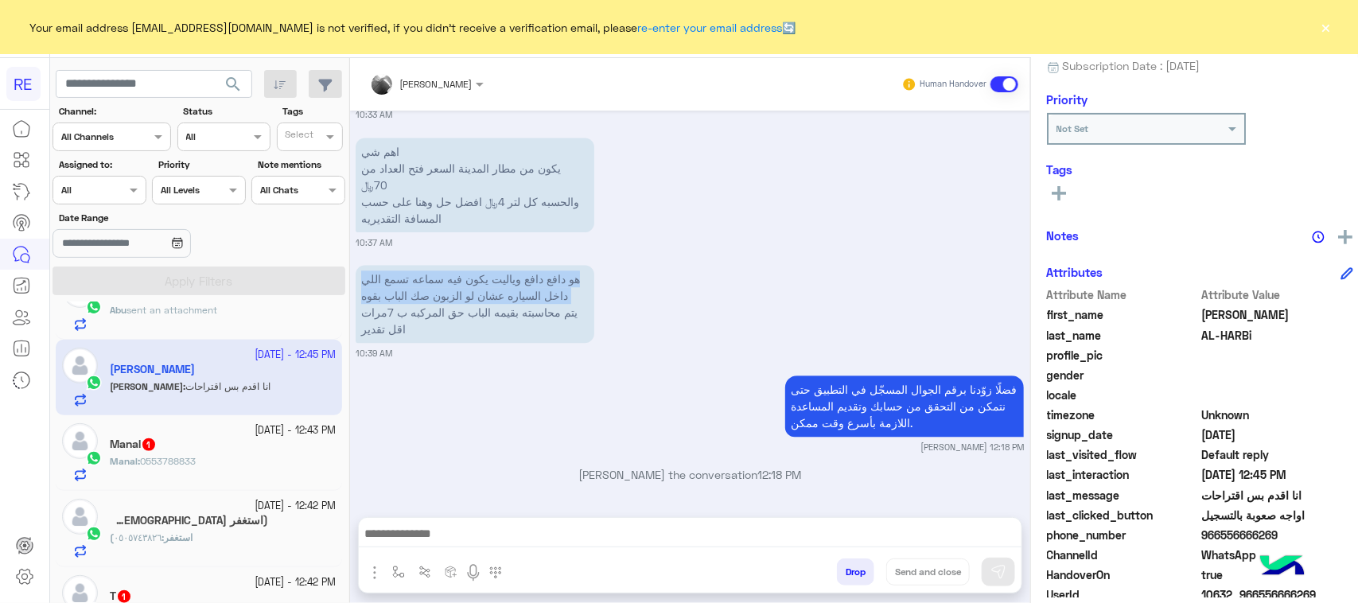
scroll to position [252, 0]
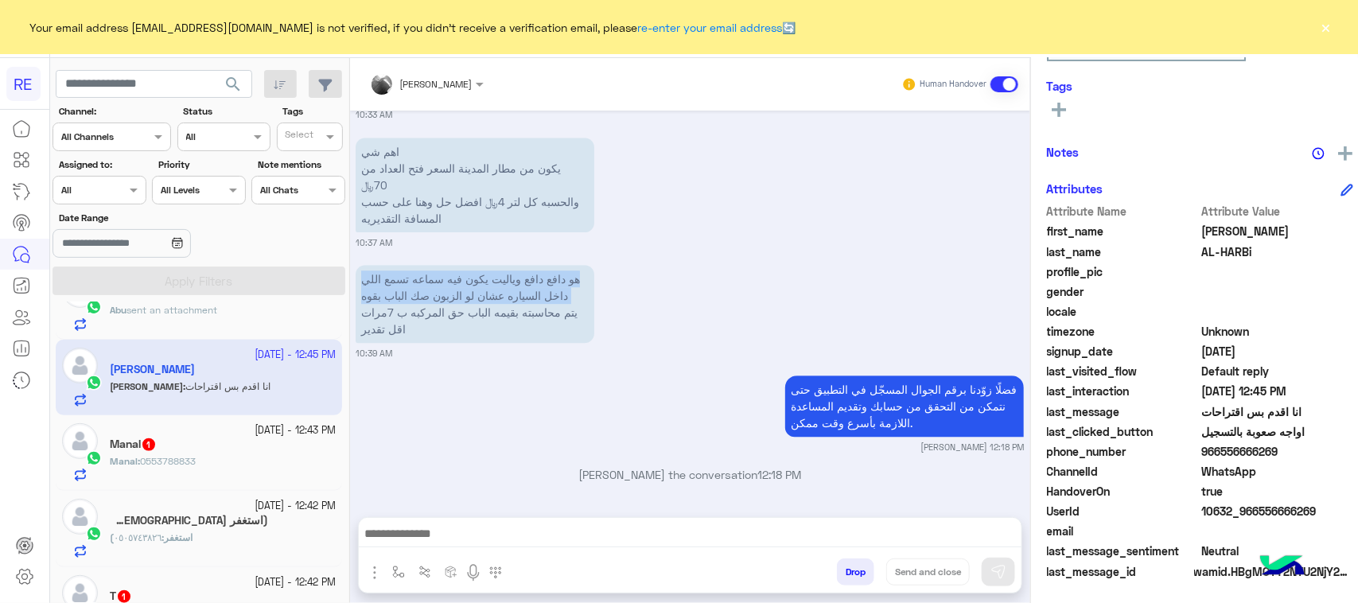
drag, startPoint x: 1309, startPoint y: 515, endPoint x: 1245, endPoint y: 507, distance: 64.8
click at [1245, 507] on span "10632_966556666269" at bounding box center [1277, 511] width 152 height 17
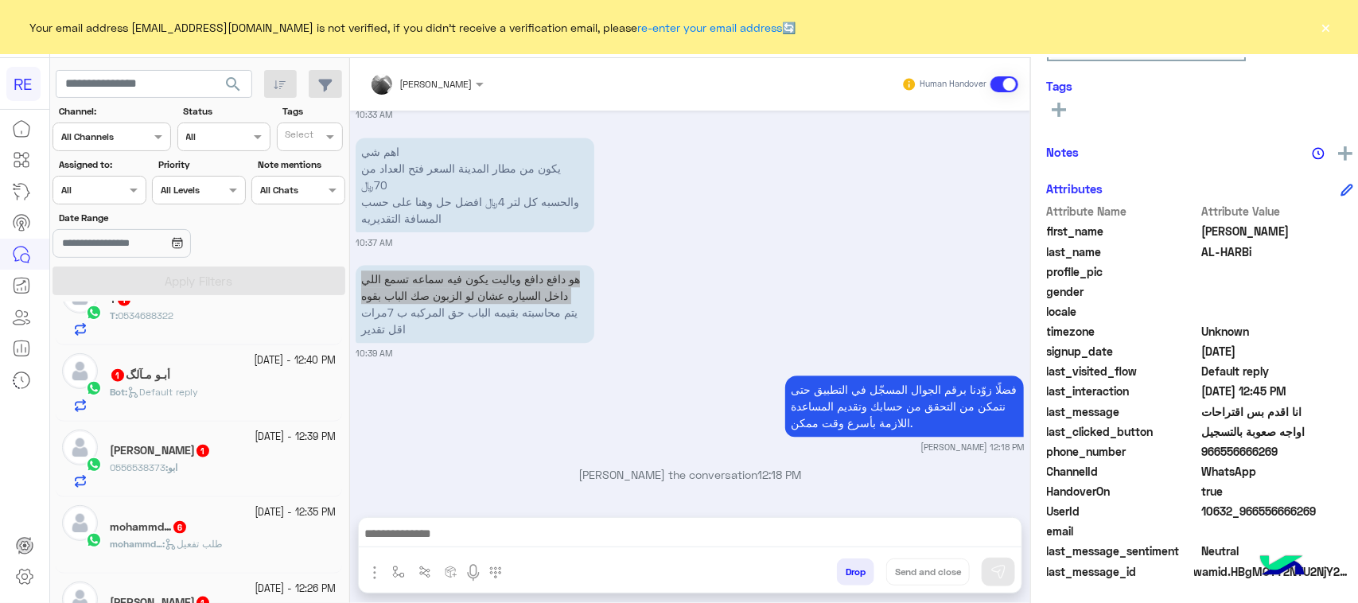
scroll to position [796, 0]
